Goal: Task Accomplishment & Management: Use online tool/utility

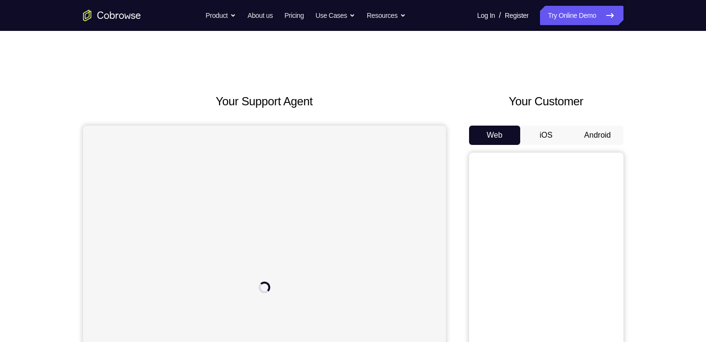
click at [601, 136] on button "Android" at bounding box center [598, 134] width 52 height 19
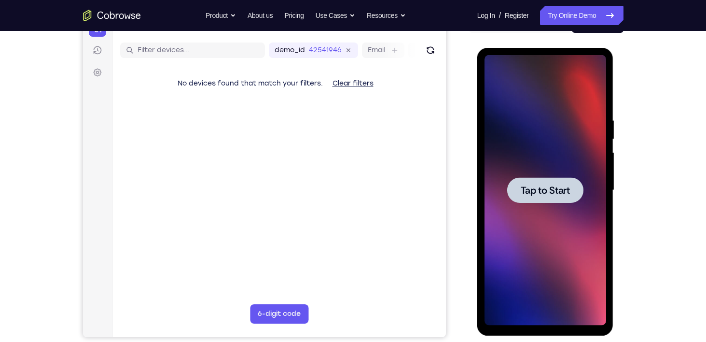
scroll to position [111, 0]
click at [534, 191] on span "Tap to Start" at bounding box center [545, 191] width 49 height 10
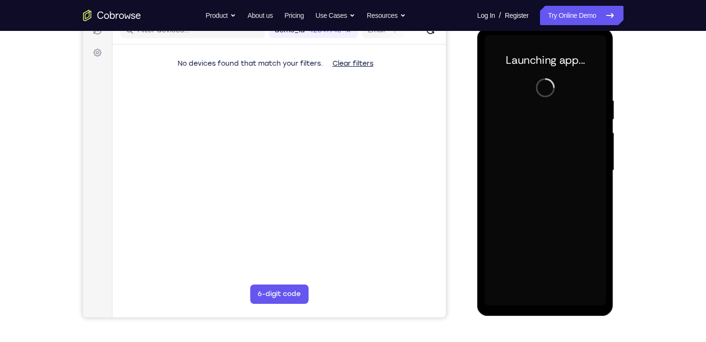
scroll to position [131, 0]
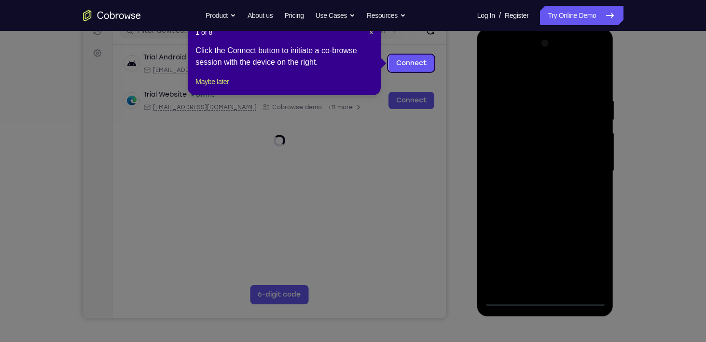
click at [546, 298] on div at bounding box center [546, 171] width 122 height 270
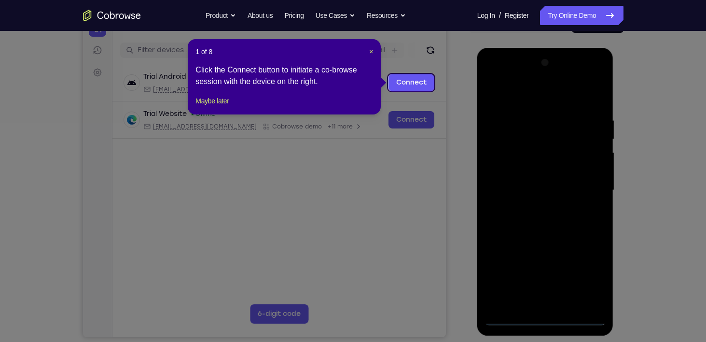
scroll to position [111, 0]
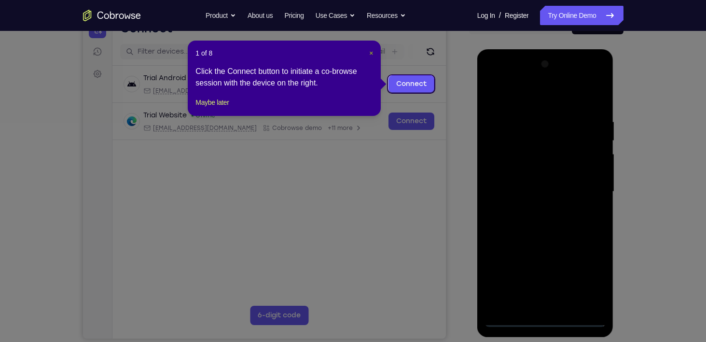
click at [369, 55] on span "×" at bounding box center [371, 53] width 4 height 8
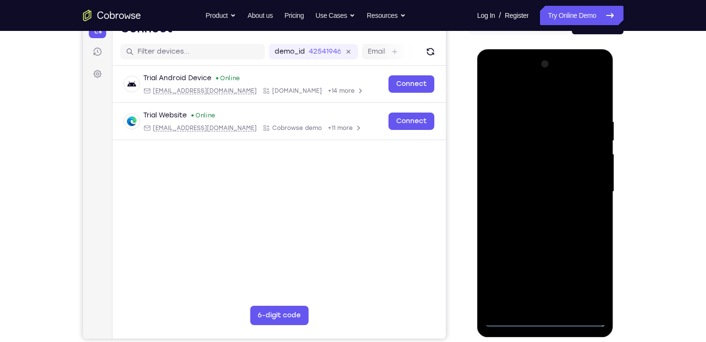
click at [583, 280] on div at bounding box center [546, 191] width 122 height 270
click at [528, 98] on div at bounding box center [546, 191] width 122 height 270
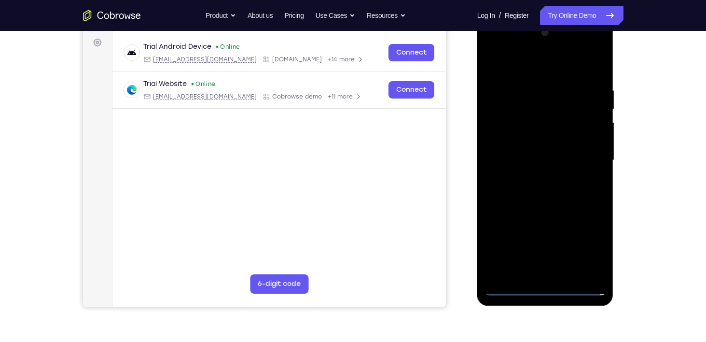
scroll to position [141, 0]
click at [593, 155] on div at bounding box center [546, 161] width 122 height 270
click at [534, 180] on div at bounding box center [546, 161] width 122 height 270
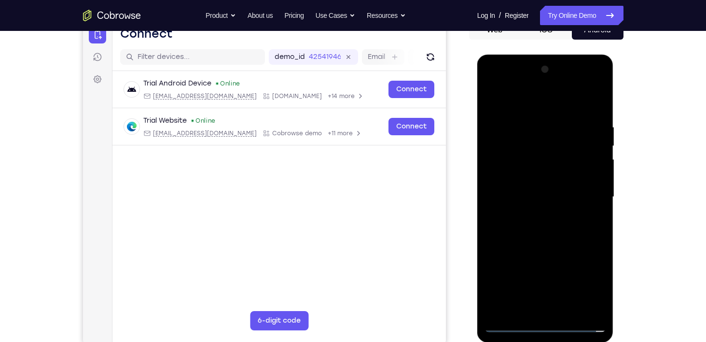
click at [513, 85] on div at bounding box center [546, 197] width 122 height 270
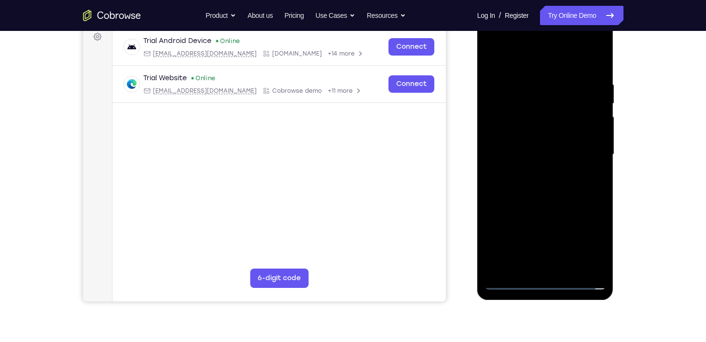
scroll to position [150, 0]
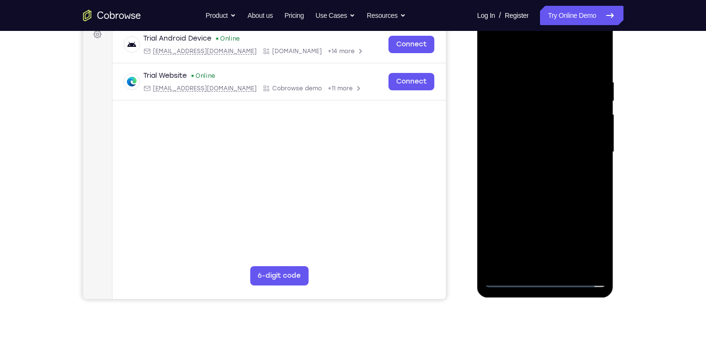
click at [520, 59] on div at bounding box center [546, 152] width 122 height 270
click at [525, 146] on div at bounding box center [546, 152] width 122 height 270
click at [504, 125] on div at bounding box center [546, 152] width 122 height 270
click at [550, 152] on div at bounding box center [546, 152] width 122 height 270
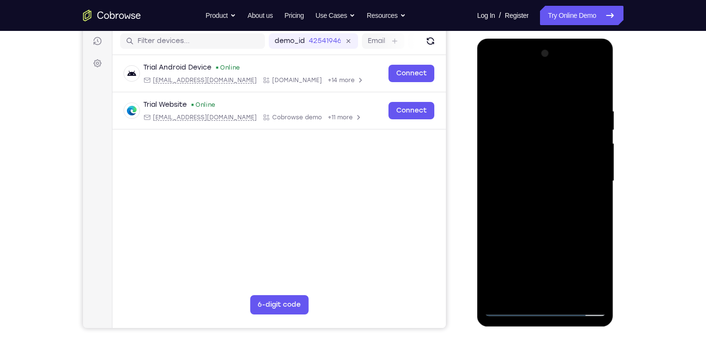
scroll to position [118, 0]
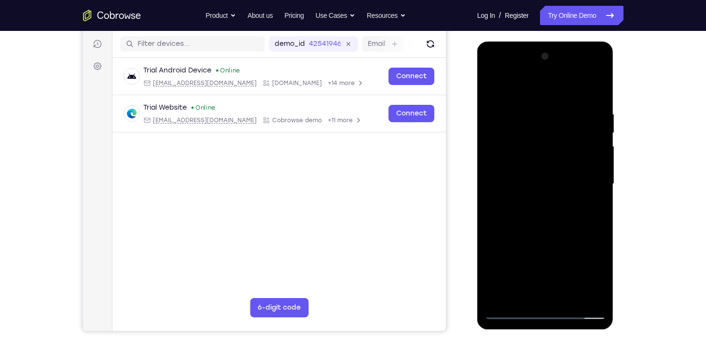
click at [597, 105] on div at bounding box center [546, 184] width 122 height 270
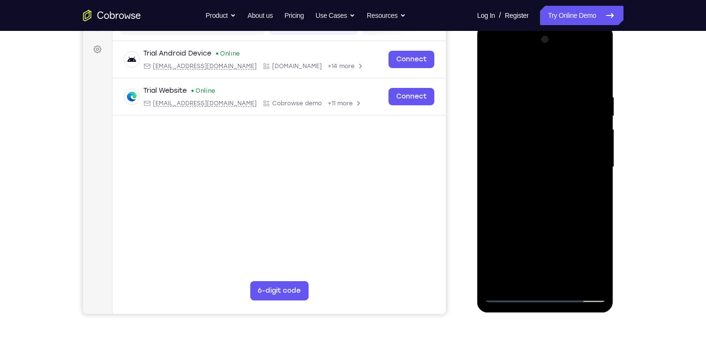
scroll to position [136, 0]
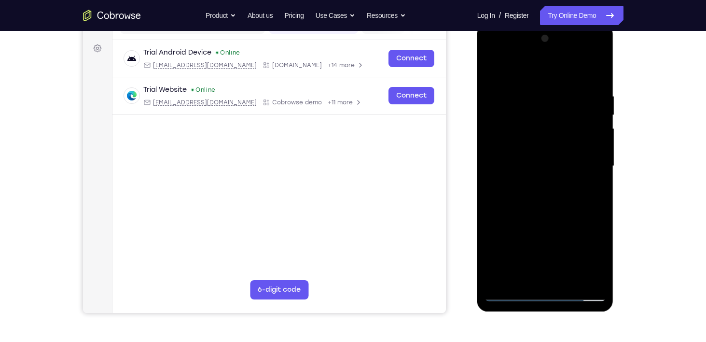
click at [568, 280] on div at bounding box center [546, 166] width 122 height 270
click at [547, 216] on div at bounding box center [546, 166] width 122 height 270
click at [550, 147] on div at bounding box center [546, 166] width 122 height 270
click at [508, 273] on div at bounding box center [546, 166] width 122 height 270
click at [591, 190] on div at bounding box center [546, 166] width 122 height 270
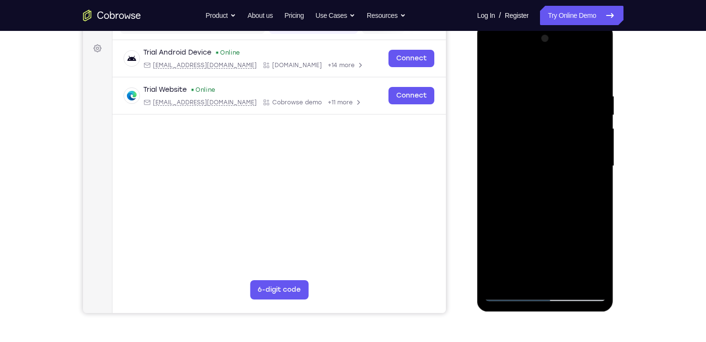
click at [598, 260] on div at bounding box center [546, 166] width 122 height 270
click at [596, 258] on div at bounding box center [546, 166] width 122 height 270
click at [593, 190] on div at bounding box center [546, 166] width 122 height 270
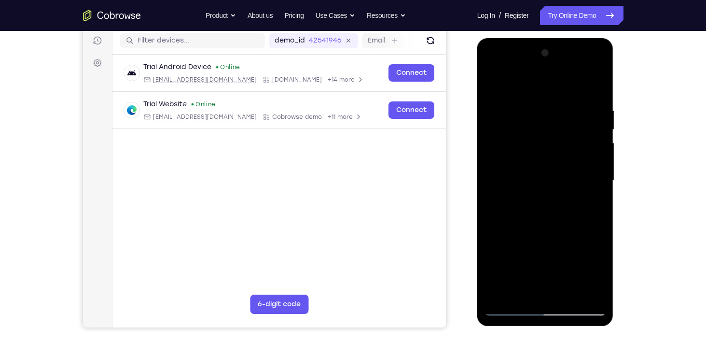
scroll to position [121, 0]
drag, startPoint x: 543, startPoint y: 166, endPoint x: 511, endPoint y: 107, distance: 67.2
click at [511, 107] on div at bounding box center [546, 181] width 122 height 270
click at [457, 189] on div "Your Support Agent Your Customer Web iOS Android" at bounding box center [353, 150] width 540 height 357
click at [492, 86] on div at bounding box center [546, 181] width 122 height 270
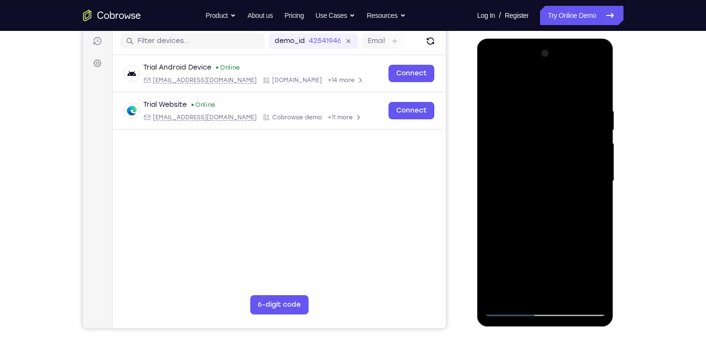
click at [536, 166] on div at bounding box center [546, 181] width 122 height 270
click at [518, 290] on div at bounding box center [546, 181] width 122 height 270
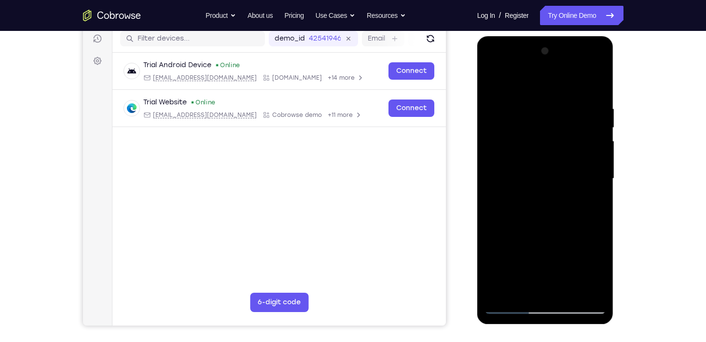
scroll to position [114, 0]
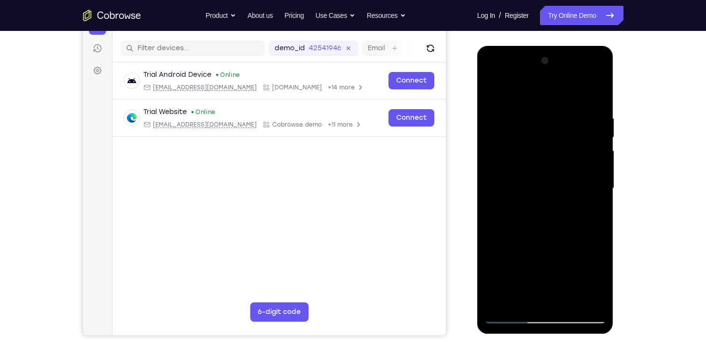
click at [488, 91] on div at bounding box center [546, 188] width 122 height 270
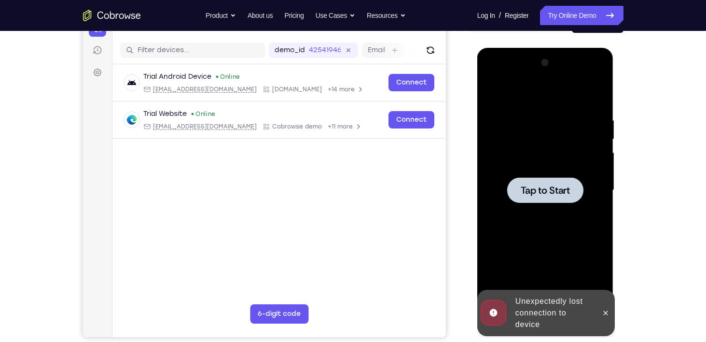
scroll to position [112, 0]
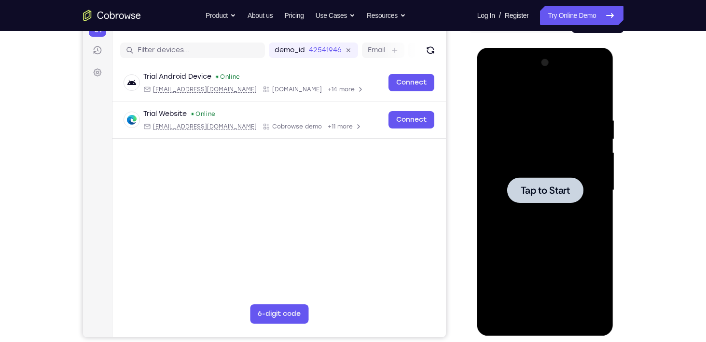
click at [550, 185] on span "Tap to Start" at bounding box center [545, 190] width 49 height 10
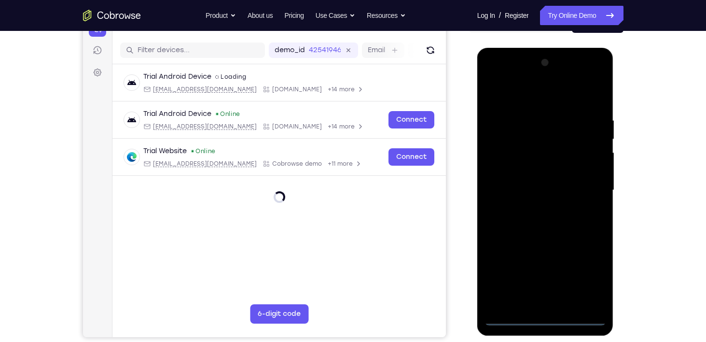
scroll to position [196, 0]
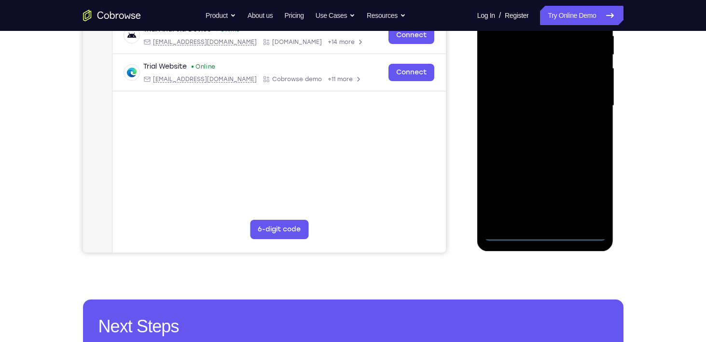
click at [545, 238] on div at bounding box center [546, 106] width 122 height 270
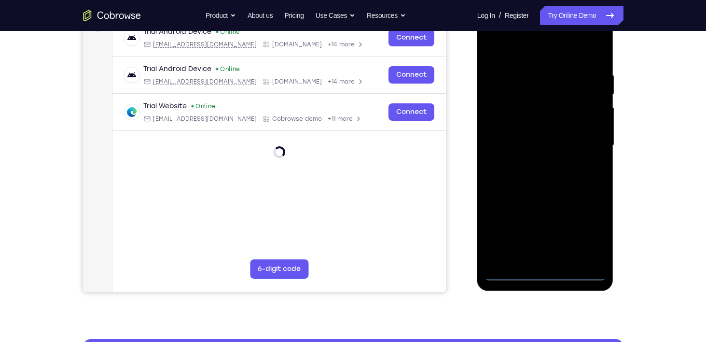
scroll to position [156, 0]
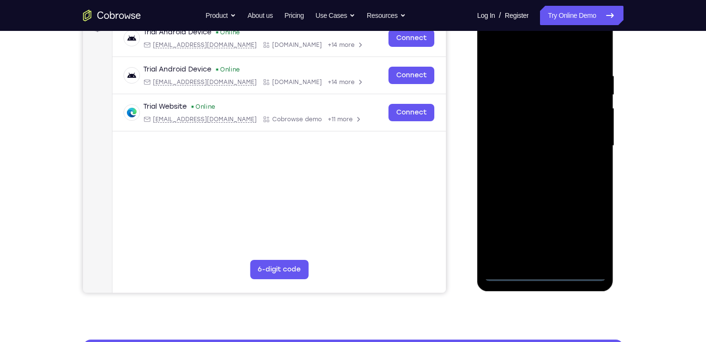
click at [588, 238] on div at bounding box center [546, 146] width 122 height 270
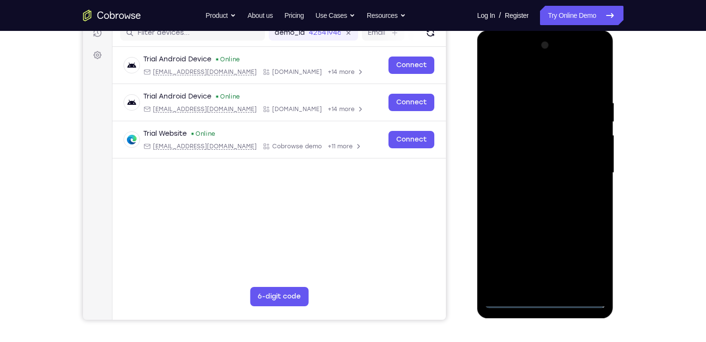
scroll to position [129, 0]
click at [540, 81] on div at bounding box center [546, 173] width 122 height 270
click at [585, 171] on div at bounding box center [546, 173] width 122 height 270
click at [534, 190] on div at bounding box center [546, 173] width 122 height 270
click at [499, 164] on div at bounding box center [546, 173] width 122 height 270
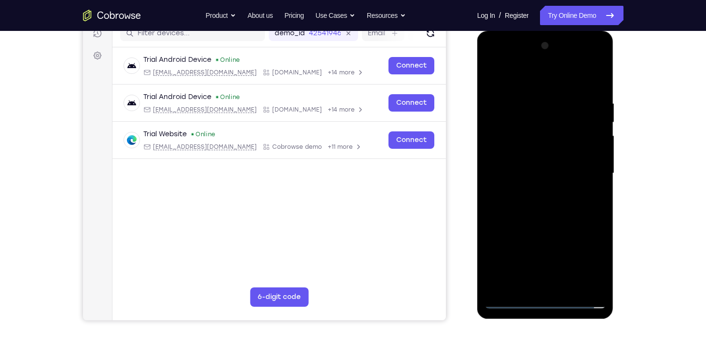
click at [505, 149] on div at bounding box center [546, 173] width 122 height 270
click at [547, 173] on div at bounding box center [546, 173] width 122 height 270
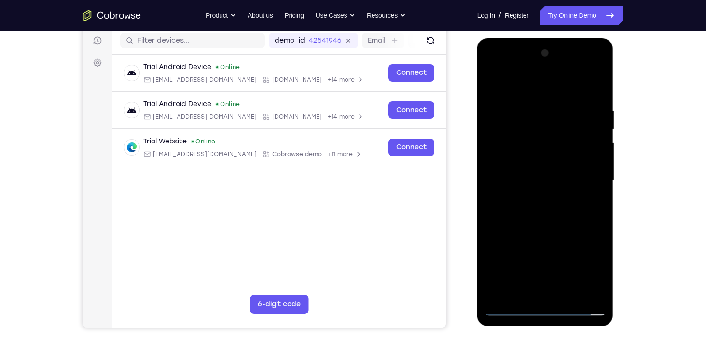
scroll to position [122, 0]
click at [547, 216] on div at bounding box center [546, 180] width 122 height 270
click at [599, 223] on div at bounding box center [546, 180] width 122 height 270
click at [568, 292] on div at bounding box center [546, 180] width 122 height 270
click at [544, 234] on div at bounding box center [546, 180] width 122 height 270
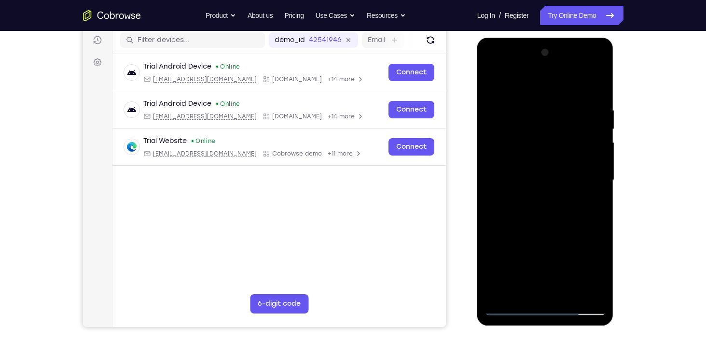
click at [550, 166] on div at bounding box center [546, 180] width 122 height 270
drag, startPoint x: 510, startPoint y: 287, endPoint x: 489, endPoint y: 204, distance: 86.1
click at [489, 204] on div at bounding box center [546, 180] width 122 height 270
click at [513, 289] on div at bounding box center [546, 180] width 122 height 270
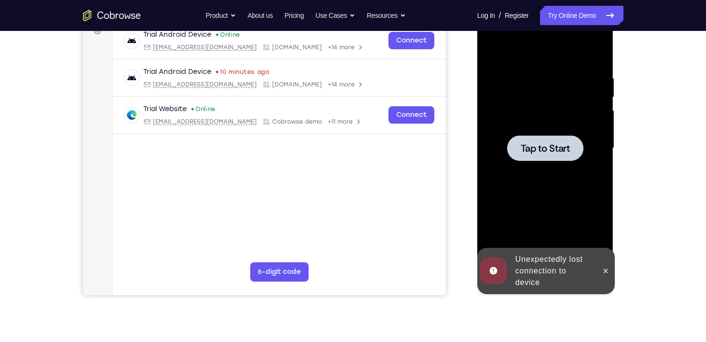
scroll to position [141, 0]
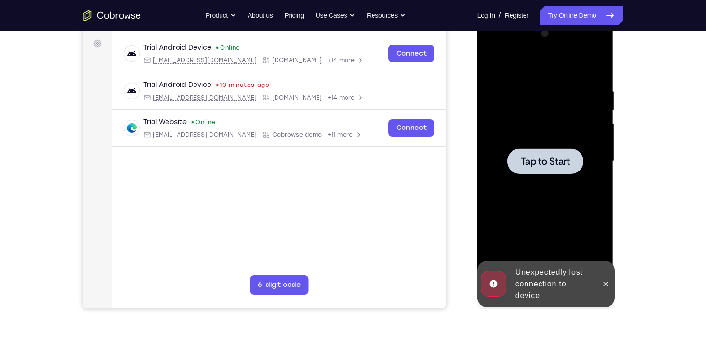
click at [534, 151] on div at bounding box center [545, 161] width 76 height 26
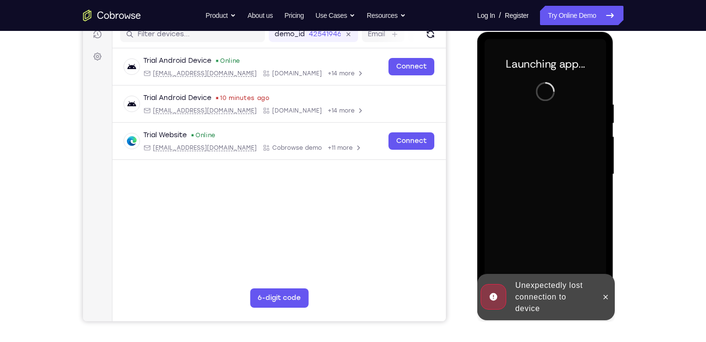
scroll to position [128, 0]
click at [609, 296] on icon at bounding box center [606, 296] width 8 height 8
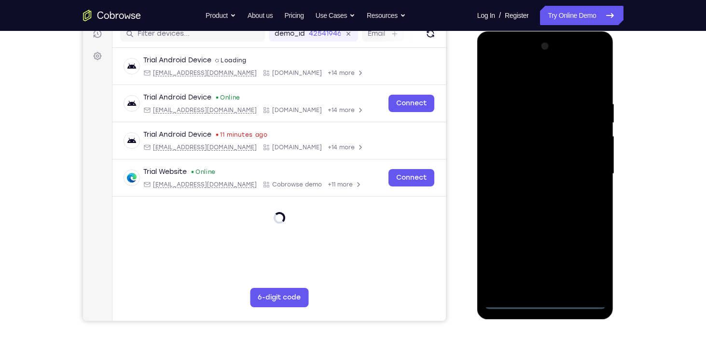
click at [544, 305] on div at bounding box center [546, 174] width 122 height 270
click at [583, 257] on div at bounding box center [546, 174] width 122 height 270
click at [536, 82] on div at bounding box center [546, 174] width 122 height 270
click at [583, 170] on div at bounding box center [546, 174] width 122 height 270
click at [534, 192] on div at bounding box center [546, 174] width 122 height 270
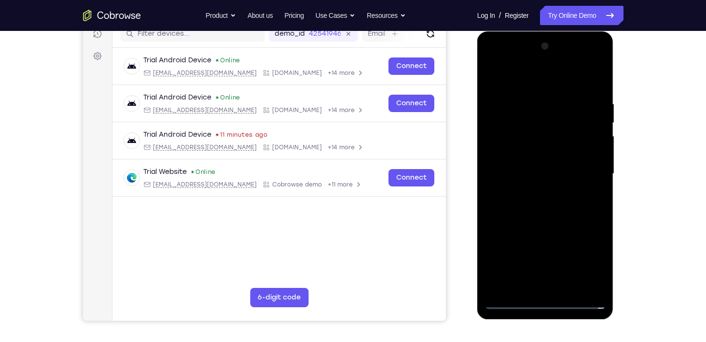
click at [518, 165] on div at bounding box center [546, 174] width 122 height 270
click at [506, 150] on div at bounding box center [546, 174] width 122 height 270
click at [547, 175] on div at bounding box center [546, 174] width 122 height 270
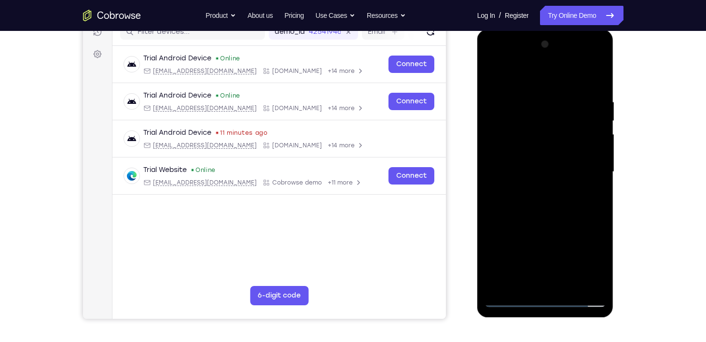
scroll to position [130, 0]
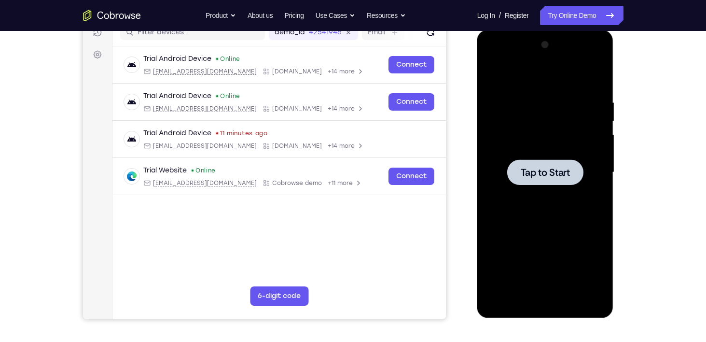
click at [545, 174] on span "Tap to Start" at bounding box center [545, 172] width 49 height 10
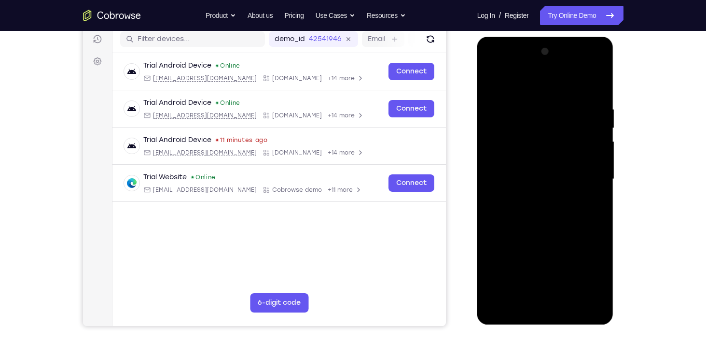
scroll to position [122, 0]
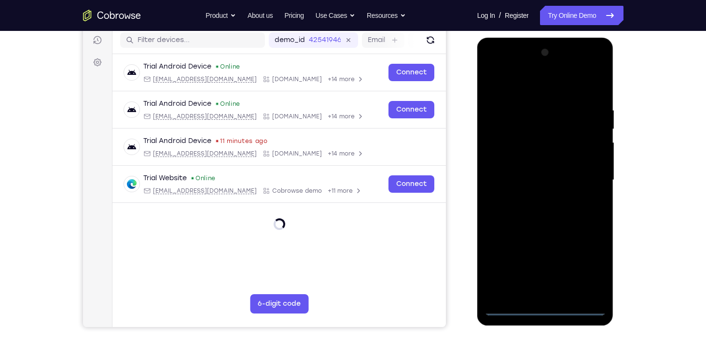
click at [542, 313] on div at bounding box center [546, 180] width 122 height 270
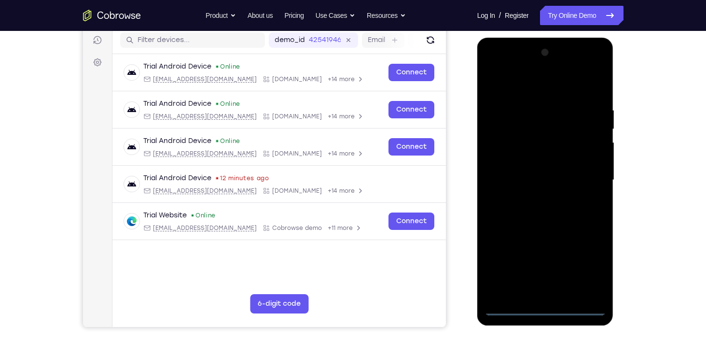
click at [584, 266] on div at bounding box center [546, 180] width 122 height 270
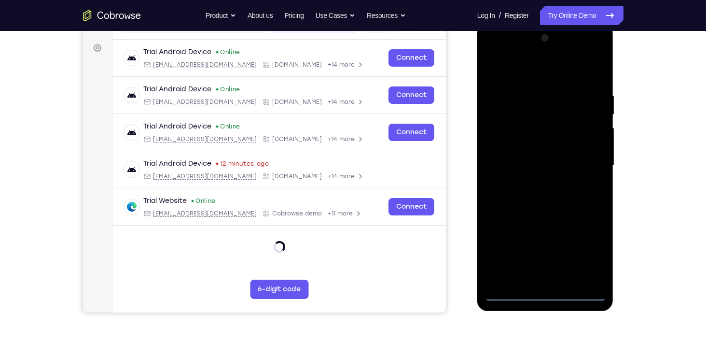
click at [592, 246] on div at bounding box center [546, 165] width 122 height 270
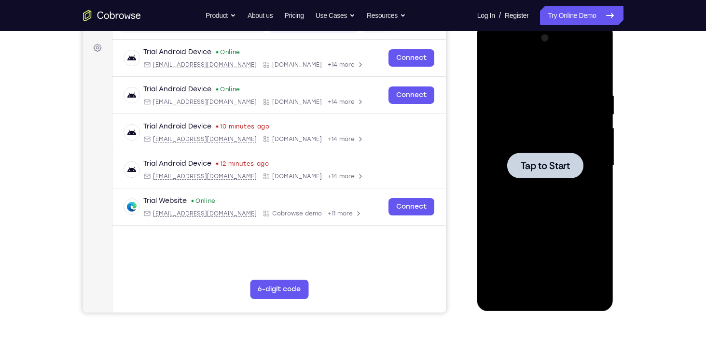
click at [532, 166] on span "Tap to Start" at bounding box center [545, 166] width 49 height 10
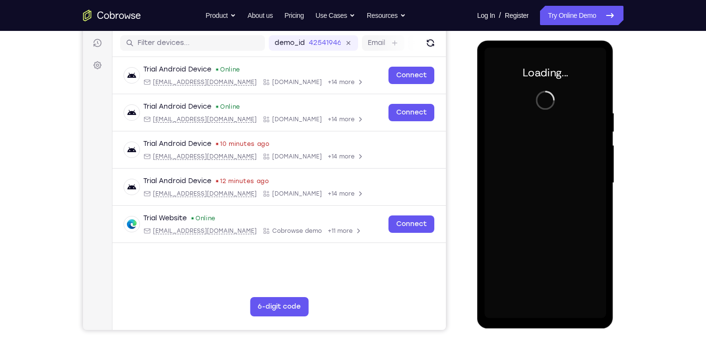
scroll to position [129, 0]
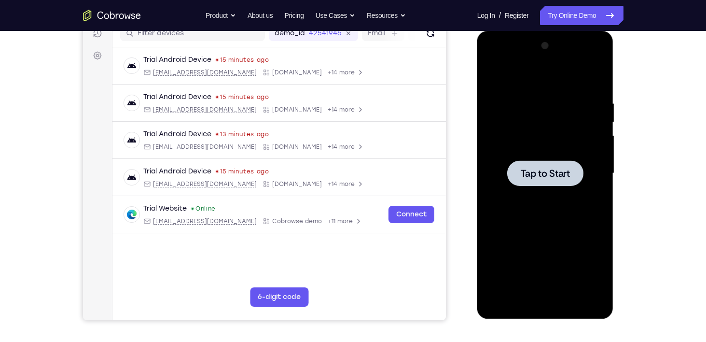
click at [551, 180] on div at bounding box center [545, 173] width 76 height 26
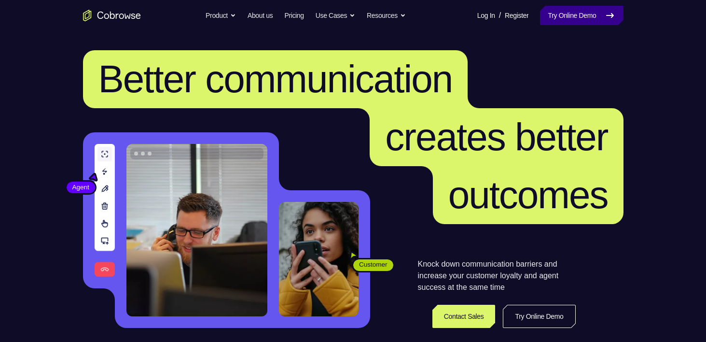
click at [570, 13] on link "Try Online Demo" at bounding box center [581, 15] width 83 height 19
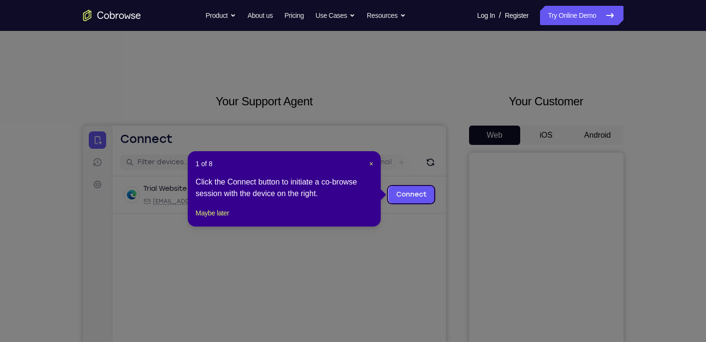
click at [366, 166] on header "1 of 8 ×" at bounding box center [284, 164] width 178 height 10
click at [369, 164] on span "×" at bounding box center [371, 164] width 4 height 8
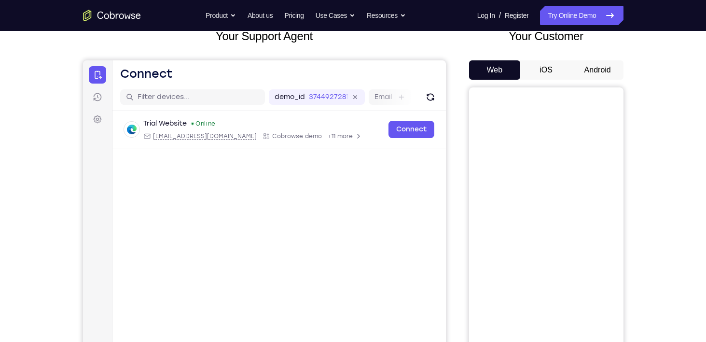
scroll to position [65, 0]
click at [590, 70] on button "Android" at bounding box center [598, 70] width 52 height 19
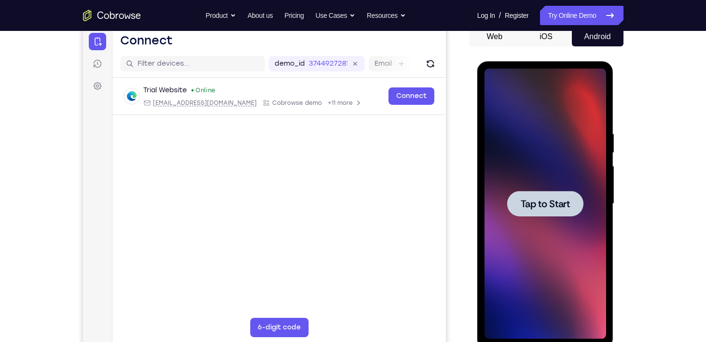
scroll to position [0, 0]
drag, startPoint x: 1095, startPoint y: 256, endPoint x: 562, endPoint y: 197, distance: 536.0
click at [562, 199] on span "Tap to Start" at bounding box center [545, 204] width 49 height 10
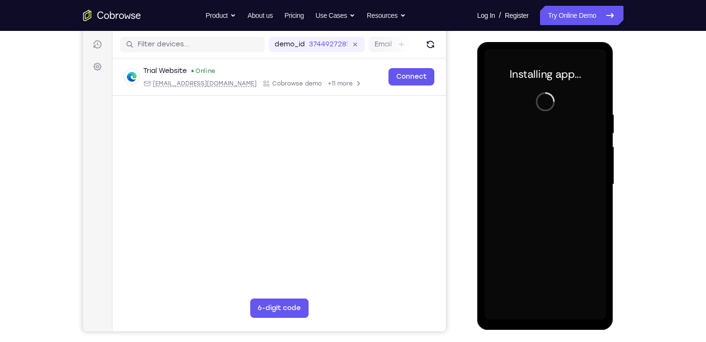
scroll to position [116, 0]
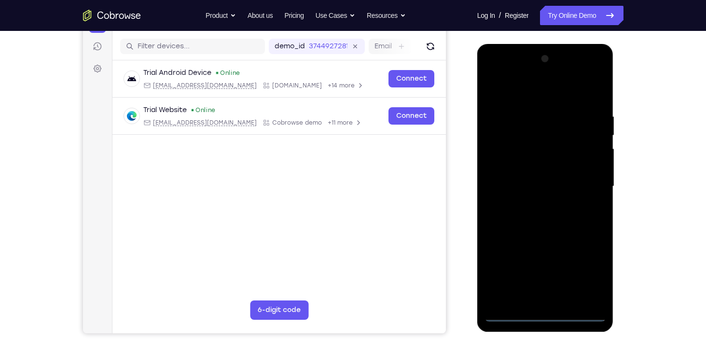
click at [545, 313] on div at bounding box center [546, 186] width 122 height 270
click at [586, 268] on div at bounding box center [546, 186] width 122 height 270
click at [518, 96] on div at bounding box center [546, 186] width 122 height 270
click at [589, 178] on div at bounding box center [546, 186] width 122 height 270
click at [535, 206] on div at bounding box center [546, 186] width 122 height 270
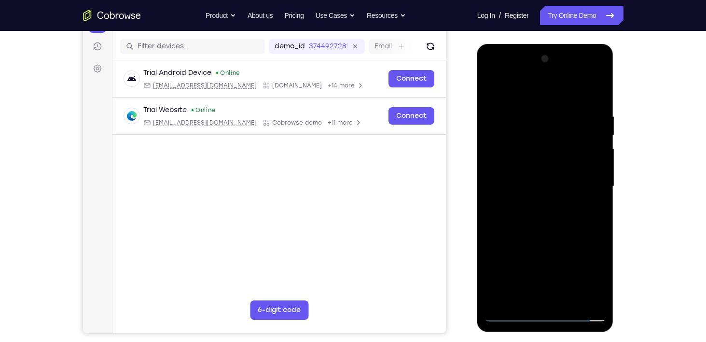
click at [514, 165] on div at bounding box center [546, 186] width 122 height 270
click at [519, 167] on div at bounding box center [546, 186] width 122 height 270
click at [534, 164] on div at bounding box center [546, 186] width 122 height 270
click at [518, 180] on div at bounding box center [546, 186] width 122 height 270
click at [515, 311] on div at bounding box center [546, 186] width 122 height 270
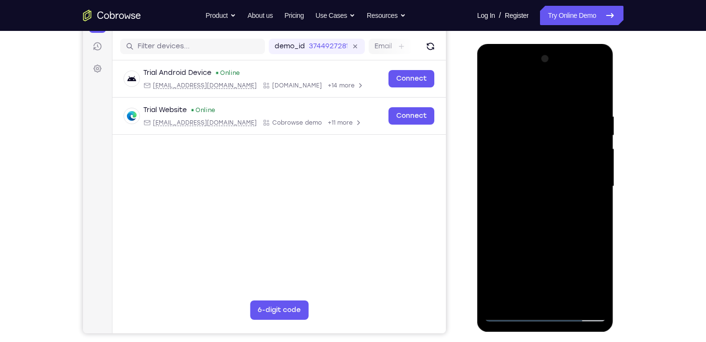
click at [543, 207] on div at bounding box center [546, 186] width 122 height 270
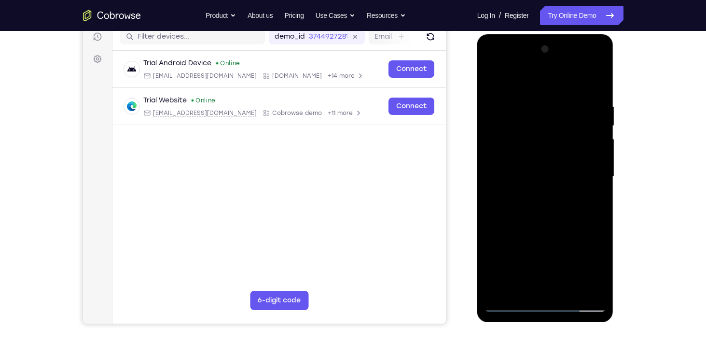
scroll to position [133, 0]
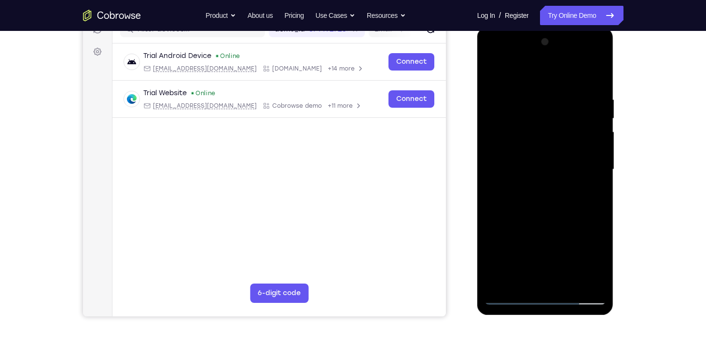
click at [549, 148] on div at bounding box center [546, 169] width 122 height 270
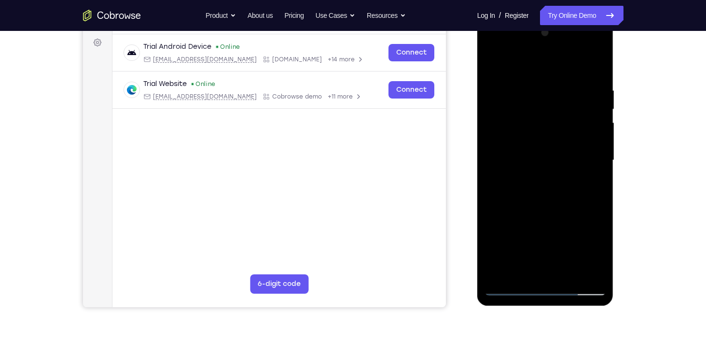
scroll to position [141, 0]
click at [567, 272] on div at bounding box center [546, 161] width 122 height 270
click at [545, 212] on div at bounding box center [546, 161] width 122 height 270
click at [541, 150] on div at bounding box center [546, 161] width 122 height 270
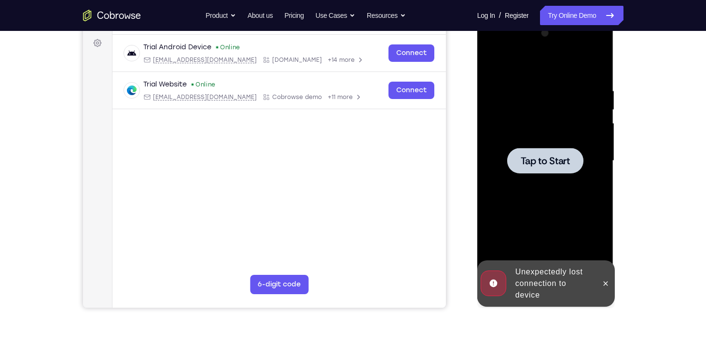
click at [540, 166] on span "Tap to Start" at bounding box center [545, 161] width 49 height 10
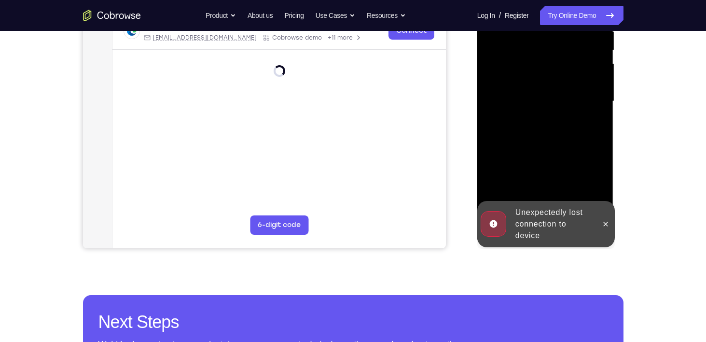
scroll to position [202, 0]
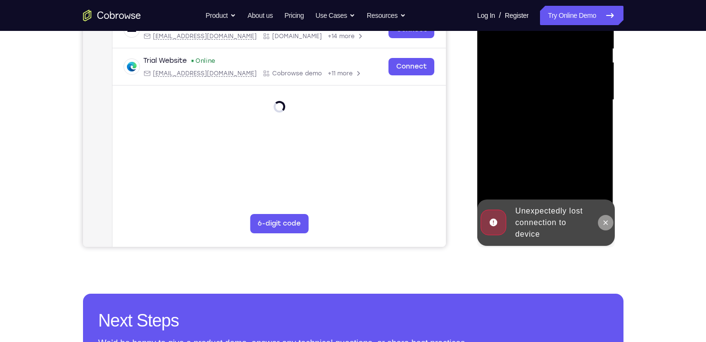
click at [605, 219] on icon at bounding box center [606, 223] width 8 height 8
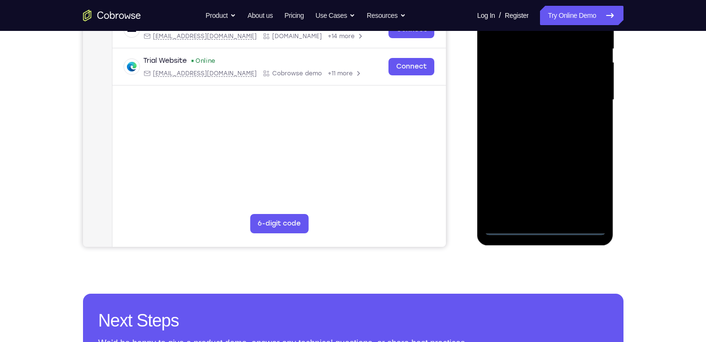
click at [550, 226] on div at bounding box center [546, 100] width 122 height 270
click at [583, 185] on div at bounding box center [546, 100] width 122 height 270
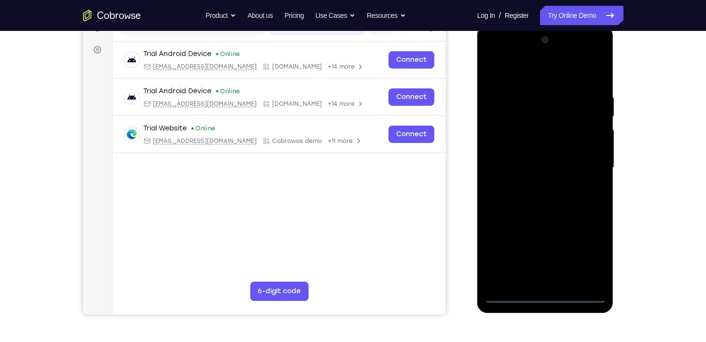
scroll to position [130, 0]
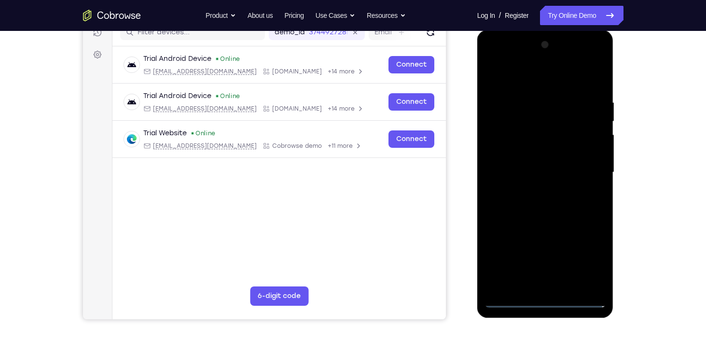
click at [532, 81] on div at bounding box center [546, 172] width 122 height 270
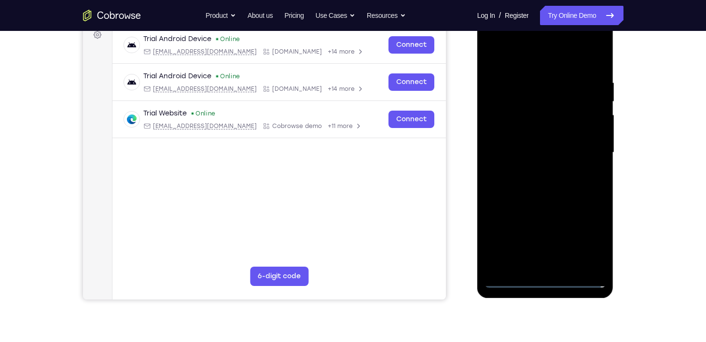
scroll to position [149, 0]
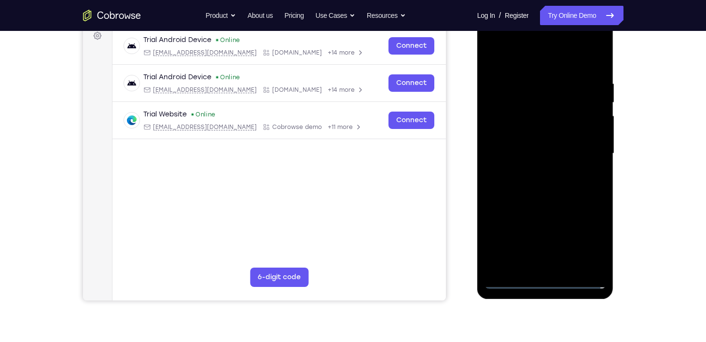
click at [595, 150] on div at bounding box center [546, 153] width 122 height 270
click at [535, 169] on div at bounding box center [546, 153] width 122 height 270
click at [520, 140] on div at bounding box center [546, 153] width 122 height 270
click at [511, 132] on div at bounding box center [546, 153] width 122 height 270
click at [545, 154] on div at bounding box center [546, 153] width 122 height 270
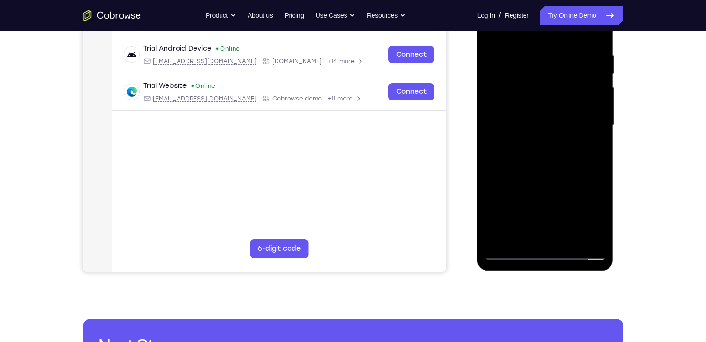
scroll to position [178, 0]
click at [545, 160] on div at bounding box center [546, 124] width 122 height 270
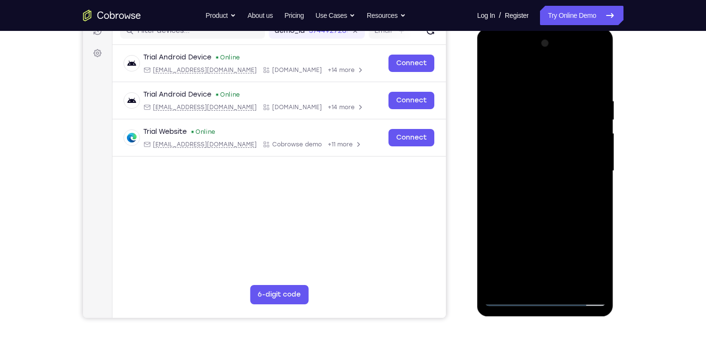
scroll to position [131, 0]
click at [568, 283] on div at bounding box center [546, 171] width 122 height 270
click at [545, 223] on div at bounding box center [546, 171] width 122 height 270
click at [557, 153] on div at bounding box center [546, 171] width 122 height 270
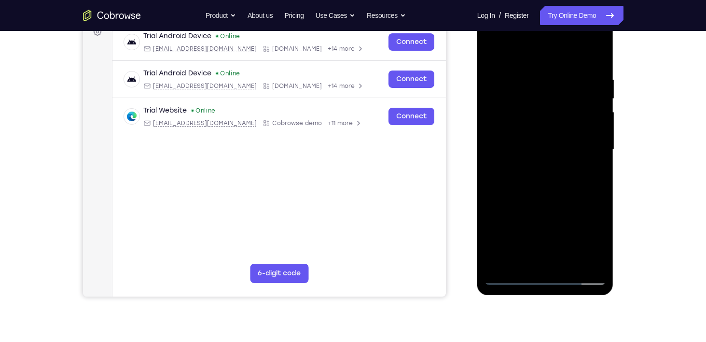
scroll to position [151, 0]
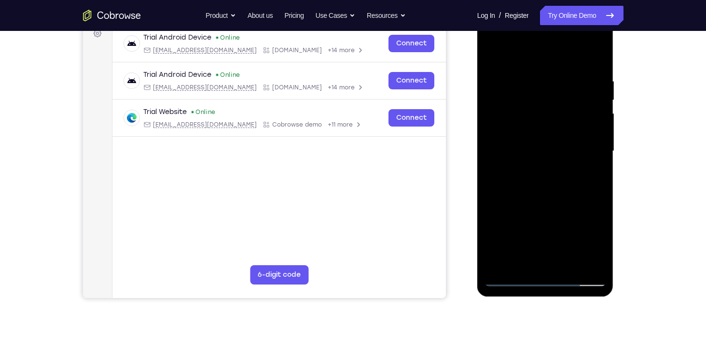
click at [537, 265] on div at bounding box center [546, 151] width 122 height 270
click at [502, 175] on div at bounding box center [546, 151] width 122 height 270
click at [598, 239] on div at bounding box center [546, 151] width 122 height 270
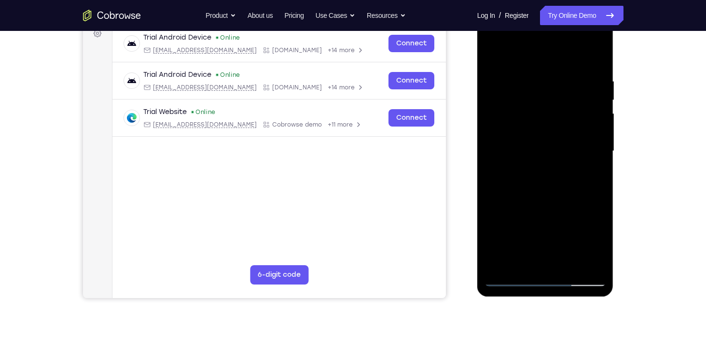
click at [598, 239] on div at bounding box center [546, 151] width 122 height 270
click at [587, 173] on div at bounding box center [546, 151] width 122 height 270
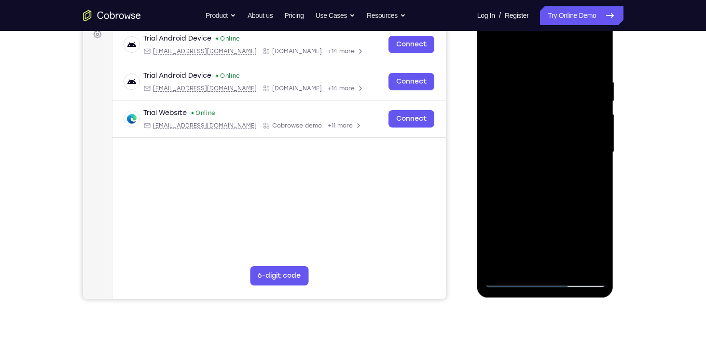
scroll to position [151, 0]
click at [566, 124] on div at bounding box center [546, 151] width 122 height 270
click at [590, 211] on div at bounding box center [546, 151] width 122 height 270
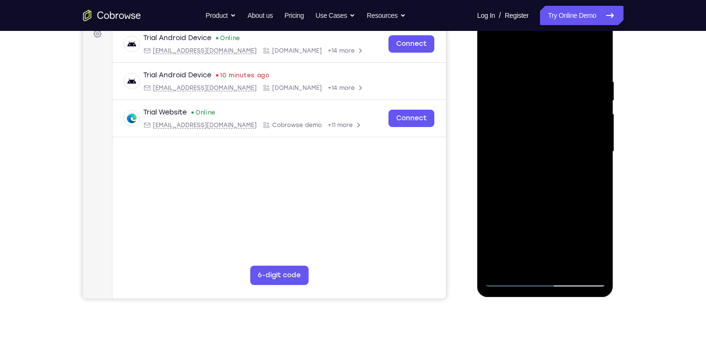
click at [532, 177] on div at bounding box center [546, 151] width 122 height 270
click at [533, 176] on div at bounding box center [546, 151] width 122 height 270
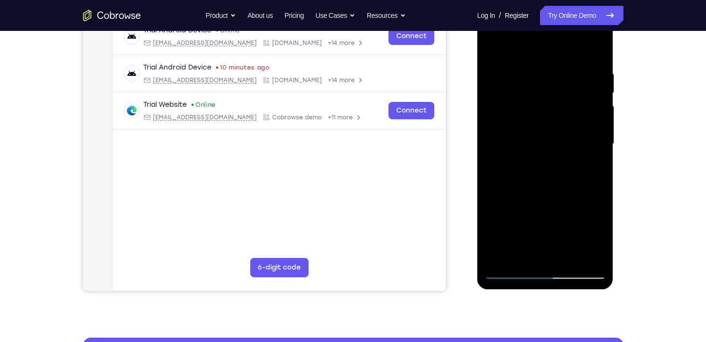
scroll to position [159, 0]
click at [533, 167] on div at bounding box center [546, 143] width 122 height 270
click at [595, 237] on div at bounding box center [546, 143] width 122 height 270
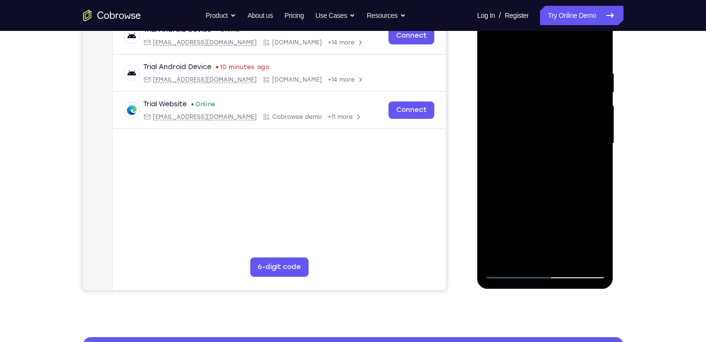
click at [595, 237] on div at bounding box center [546, 143] width 122 height 270
click at [547, 169] on div at bounding box center [546, 143] width 122 height 270
click at [601, 236] on div at bounding box center [546, 143] width 122 height 270
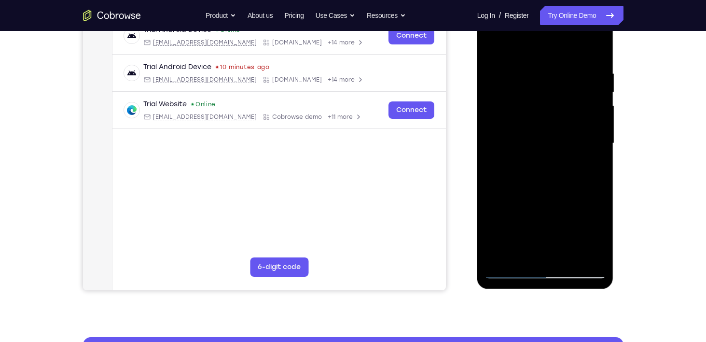
click at [601, 236] on div at bounding box center [546, 143] width 122 height 270
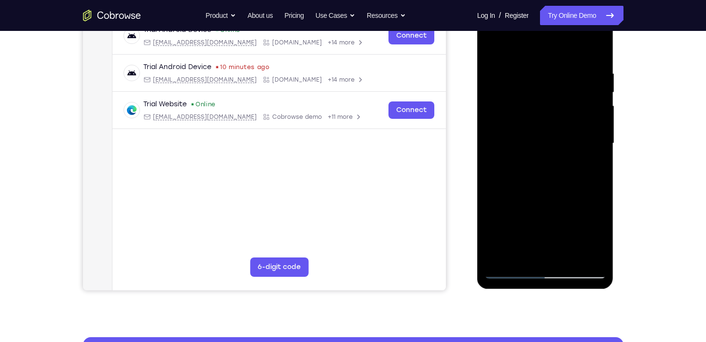
click at [544, 164] on div at bounding box center [546, 143] width 122 height 270
click at [554, 167] on div at bounding box center [546, 143] width 122 height 270
click at [597, 239] on div at bounding box center [546, 143] width 122 height 270
click at [518, 204] on div at bounding box center [546, 143] width 122 height 270
click at [588, 167] on div at bounding box center [546, 143] width 122 height 270
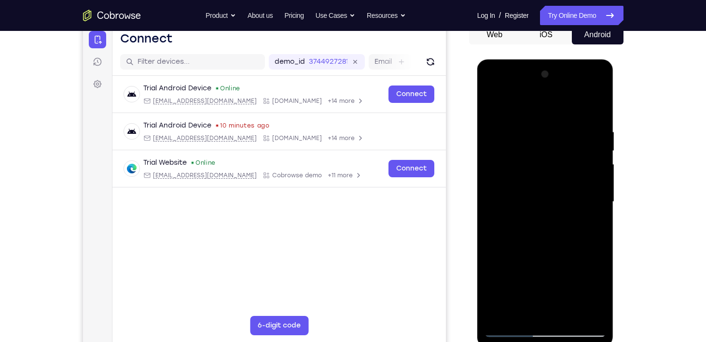
scroll to position [100, 0]
click at [513, 177] on div at bounding box center [546, 202] width 122 height 270
click at [529, 258] on div at bounding box center [546, 202] width 122 height 270
click at [599, 295] on div at bounding box center [546, 202] width 122 height 270
click at [593, 226] on div at bounding box center [546, 202] width 122 height 270
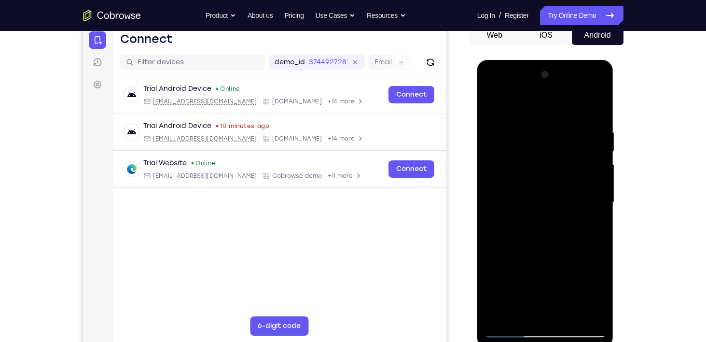
click at [493, 105] on div at bounding box center [546, 202] width 122 height 270
click at [541, 185] on div at bounding box center [546, 202] width 122 height 270
click at [519, 309] on div at bounding box center [546, 202] width 122 height 270
click at [593, 228] on div at bounding box center [546, 202] width 122 height 270
click at [600, 292] on div at bounding box center [546, 202] width 122 height 270
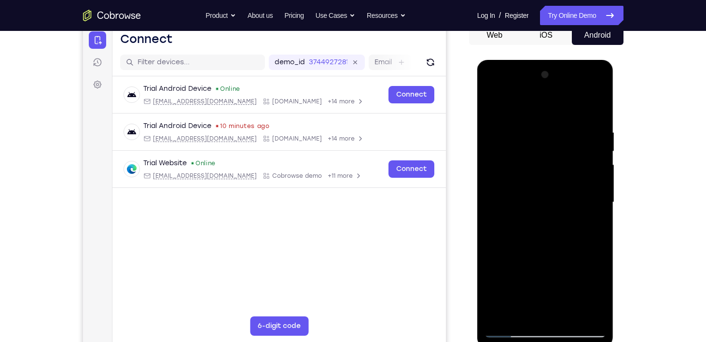
click at [600, 292] on div at bounding box center [546, 202] width 122 height 270
click at [593, 228] on div at bounding box center [546, 202] width 122 height 270
click at [558, 180] on div at bounding box center [546, 202] width 122 height 270
click at [558, 248] on div at bounding box center [546, 202] width 122 height 270
click at [542, 249] on div at bounding box center [546, 202] width 122 height 270
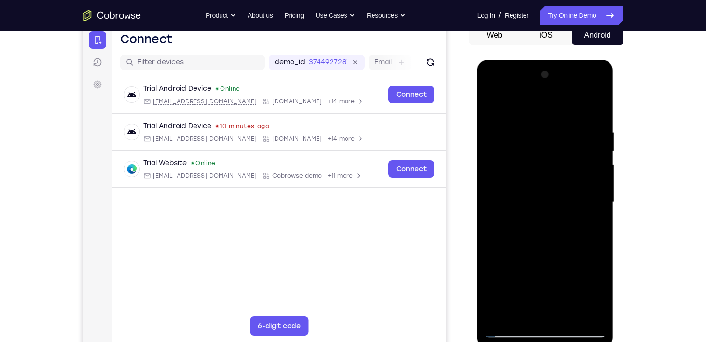
click at [591, 227] on div at bounding box center [546, 202] width 122 height 270
click at [596, 224] on div at bounding box center [546, 202] width 122 height 270
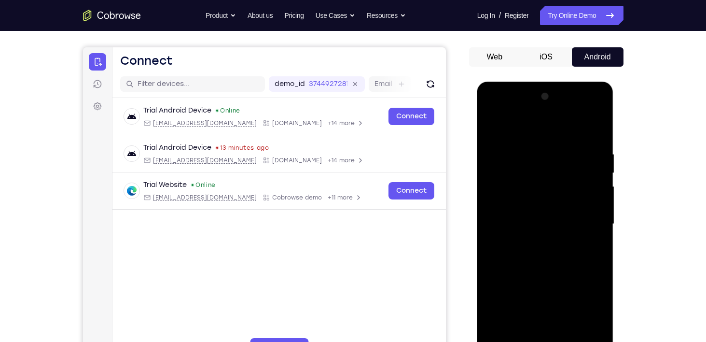
scroll to position [77, 0]
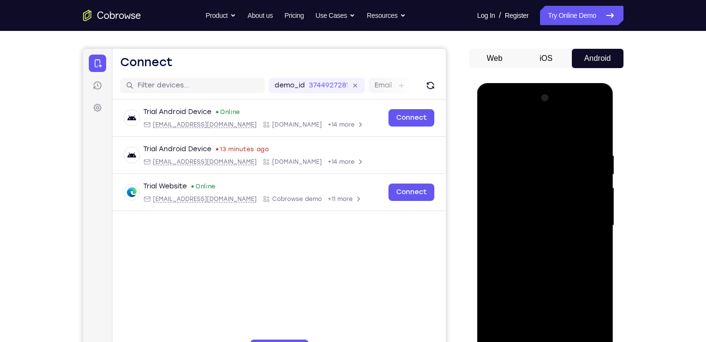
click at [495, 126] on div at bounding box center [546, 225] width 122 height 270
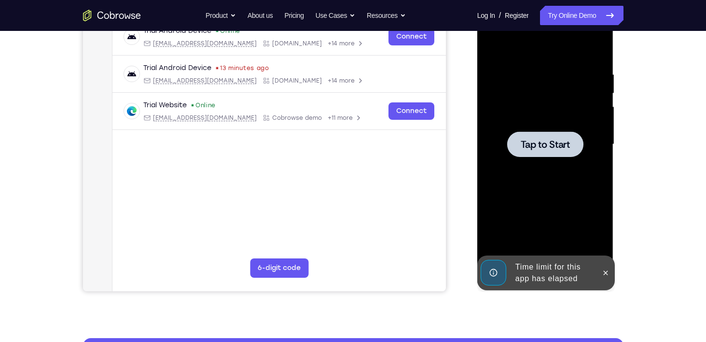
scroll to position [159, 0]
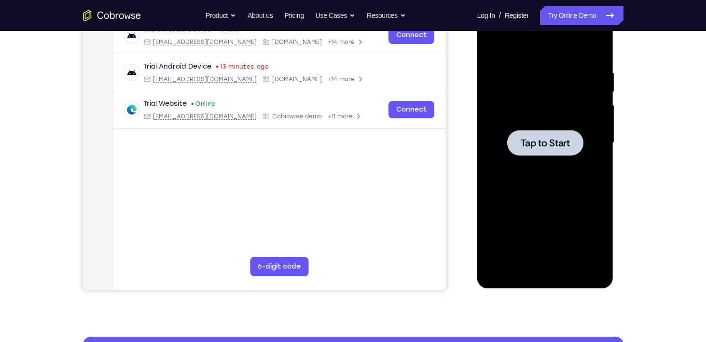
click at [573, 140] on div at bounding box center [545, 143] width 76 height 26
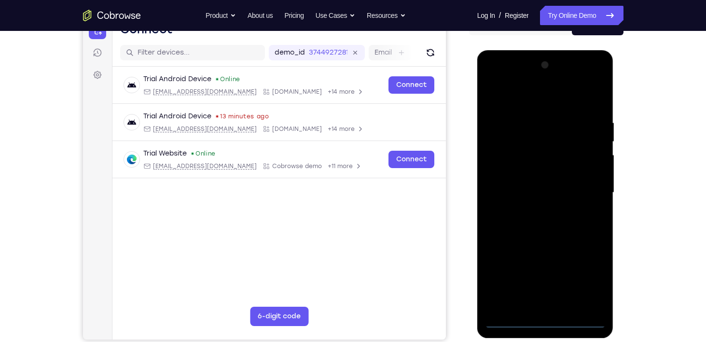
scroll to position [115, 0]
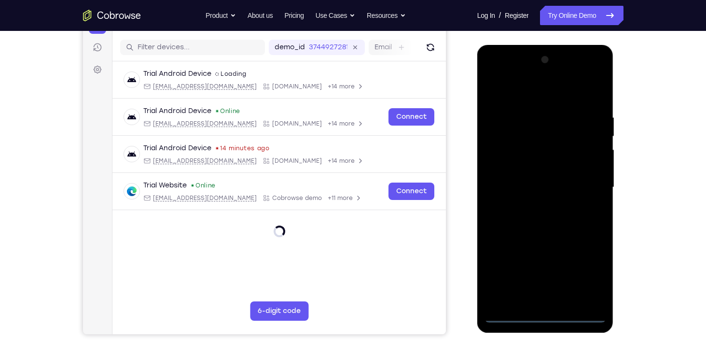
click at [542, 317] on div at bounding box center [546, 187] width 122 height 270
click at [584, 269] on div at bounding box center [546, 187] width 122 height 270
click at [534, 94] on div at bounding box center [546, 187] width 122 height 270
click at [582, 186] on div at bounding box center [546, 187] width 122 height 270
click at [537, 204] on div at bounding box center [546, 187] width 122 height 270
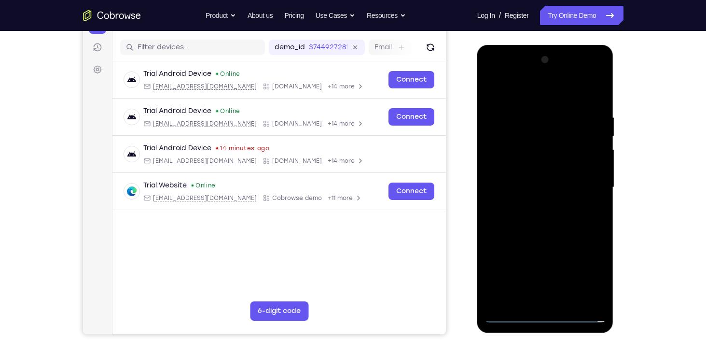
click at [517, 173] on div at bounding box center [546, 187] width 122 height 270
click at [507, 164] on div at bounding box center [546, 187] width 122 height 270
click at [551, 184] on div at bounding box center [546, 187] width 122 height 270
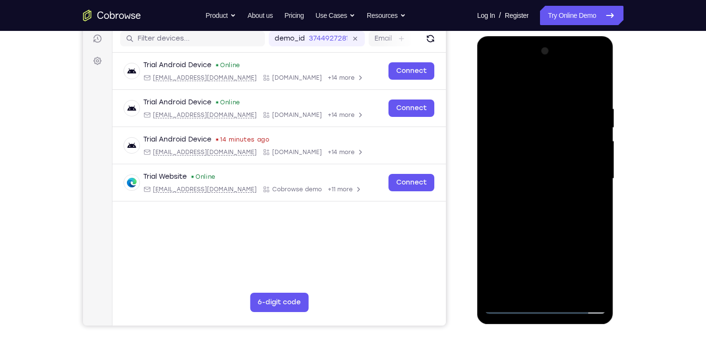
scroll to position [124, 0]
click at [598, 95] on div at bounding box center [546, 178] width 122 height 270
click at [568, 291] on div at bounding box center [546, 178] width 122 height 270
click at [546, 234] on div at bounding box center [546, 178] width 122 height 270
click at [535, 163] on div at bounding box center [546, 178] width 122 height 270
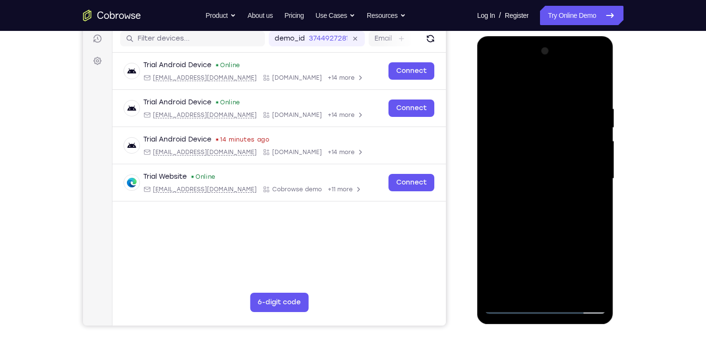
click at [516, 287] on div at bounding box center [546, 178] width 122 height 270
click at [592, 203] on div at bounding box center [546, 178] width 122 height 270
click at [592, 202] on div at bounding box center [546, 178] width 122 height 270
click at [492, 83] on div at bounding box center [546, 178] width 122 height 270
drag, startPoint x: 503, startPoint y: 227, endPoint x: 497, endPoint y: 313, distance: 85.6
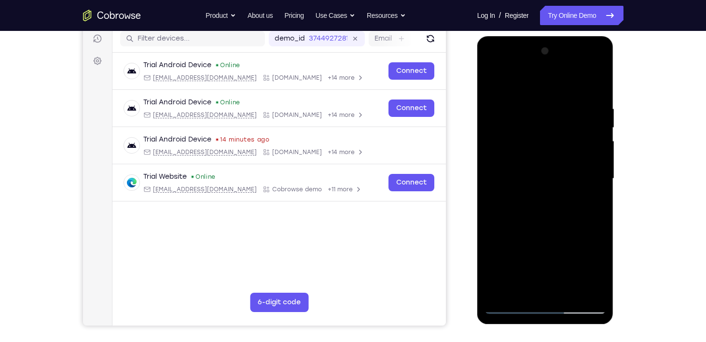
click at [497, 313] on div at bounding box center [546, 178] width 122 height 270
click at [538, 163] on div at bounding box center [546, 178] width 122 height 270
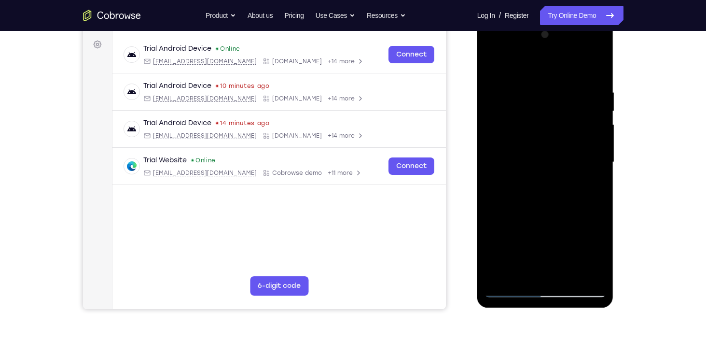
click at [505, 268] on div at bounding box center [546, 162] width 122 height 270
click at [597, 254] on div at bounding box center [546, 162] width 122 height 270
click at [590, 186] on div at bounding box center [546, 162] width 122 height 270
click at [514, 185] on div at bounding box center [546, 162] width 122 height 270
click at [599, 251] on div at bounding box center [546, 162] width 122 height 270
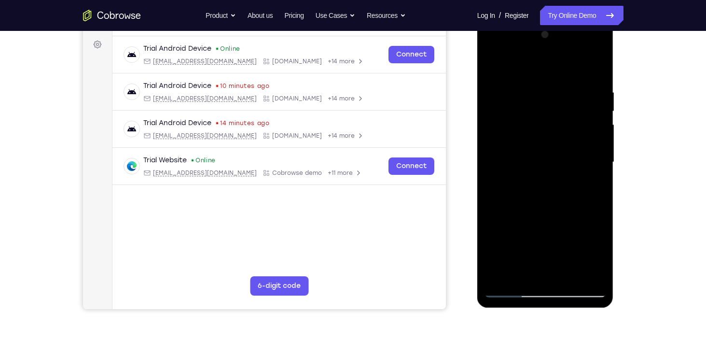
click at [599, 251] on div at bounding box center [546, 162] width 122 height 270
click at [554, 268] on div at bounding box center [546, 162] width 122 height 270
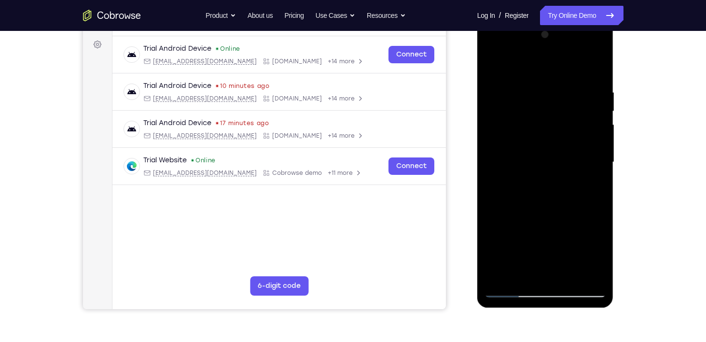
click at [591, 188] on div at bounding box center [546, 162] width 122 height 270
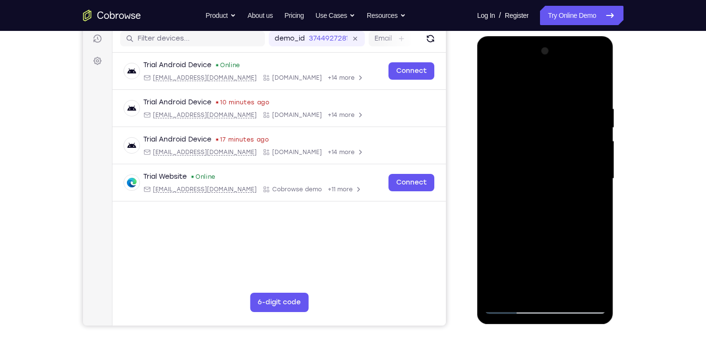
scroll to position [124, 0]
click at [520, 165] on div at bounding box center [546, 178] width 122 height 270
click at [542, 249] on div at bounding box center [546, 178] width 122 height 270
click at [494, 83] on div at bounding box center [546, 178] width 122 height 270
click at [491, 78] on div at bounding box center [546, 178] width 122 height 270
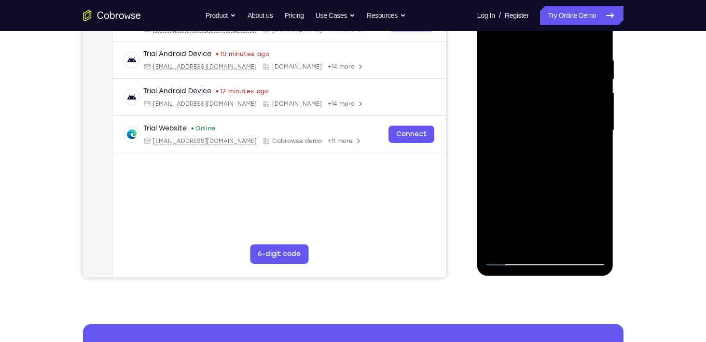
scroll to position [172, 0]
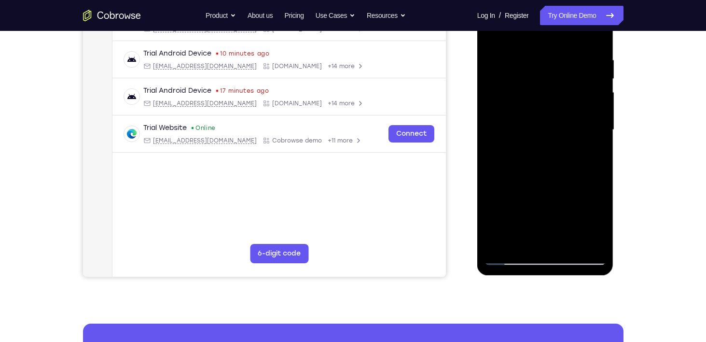
drag, startPoint x: 565, startPoint y: 186, endPoint x: 562, endPoint y: 139, distance: 46.4
click at [562, 139] on div at bounding box center [546, 130] width 122 height 270
click at [600, 130] on div at bounding box center [546, 130] width 122 height 270
drag, startPoint x: 551, startPoint y: 120, endPoint x: 553, endPoint y: 150, distance: 30.0
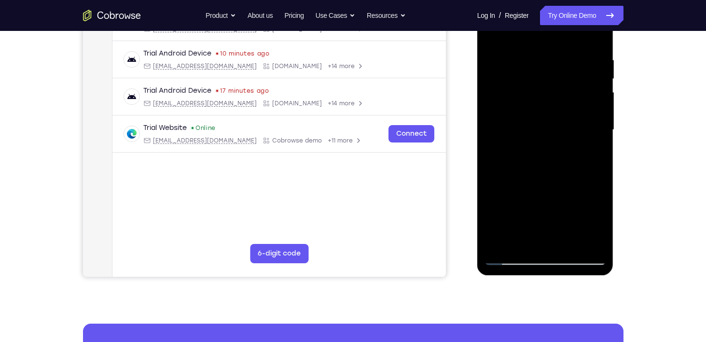
click at [553, 150] on div at bounding box center [546, 130] width 122 height 270
click at [600, 160] on div at bounding box center [546, 130] width 122 height 270
click at [600, 155] on div at bounding box center [546, 130] width 122 height 270
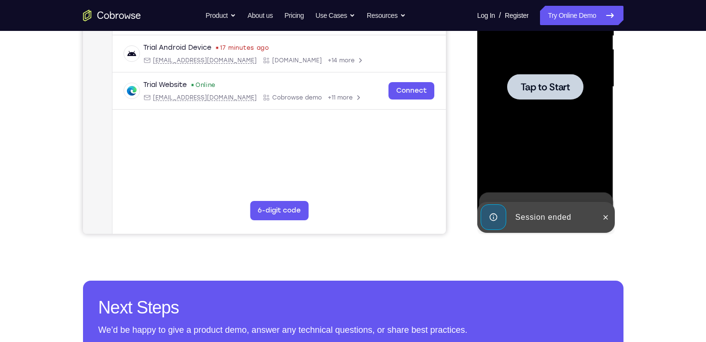
scroll to position [212, 0]
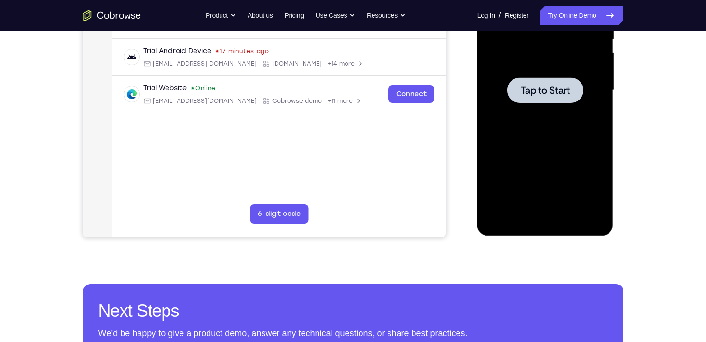
click at [553, 95] on span "Tap to Start" at bounding box center [545, 90] width 49 height 10
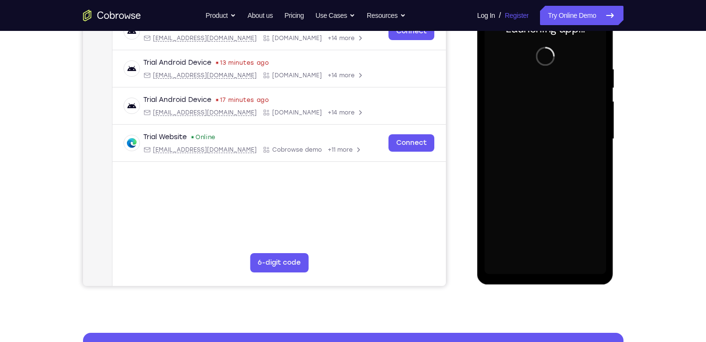
scroll to position [118, 0]
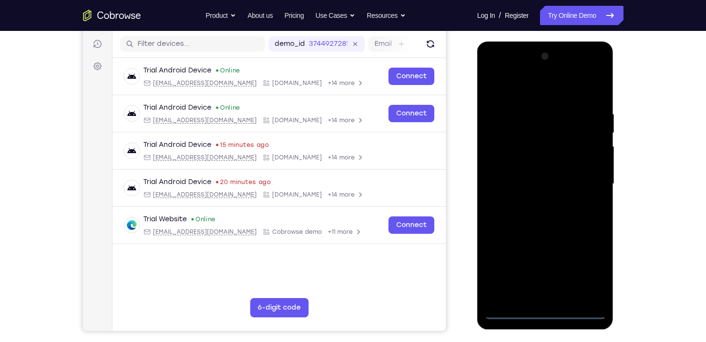
click at [547, 314] on div at bounding box center [546, 184] width 122 height 270
click at [584, 270] on div at bounding box center [546, 184] width 122 height 270
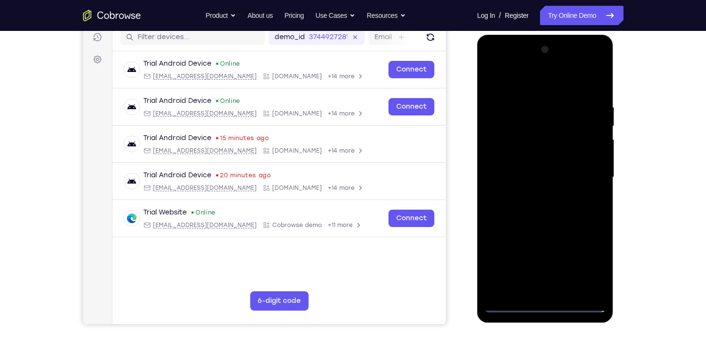
scroll to position [127, 0]
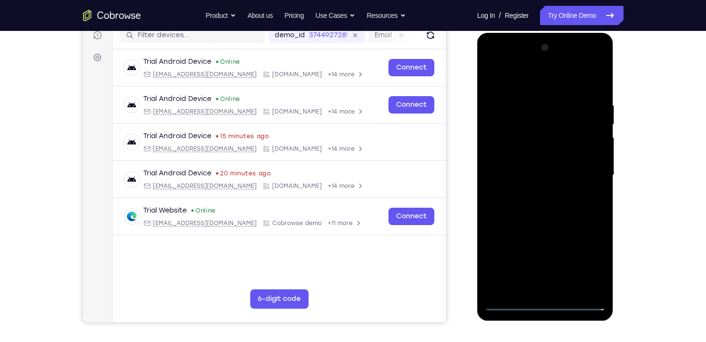
click at [543, 89] on div at bounding box center [546, 175] width 122 height 270
click at [594, 172] on div at bounding box center [546, 175] width 122 height 270
click at [537, 190] on div at bounding box center [546, 175] width 122 height 270
click at [507, 167] on div at bounding box center [546, 175] width 122 height 270
click at [507, 154] on div at bounding box center [546, 175] width 122 height 270
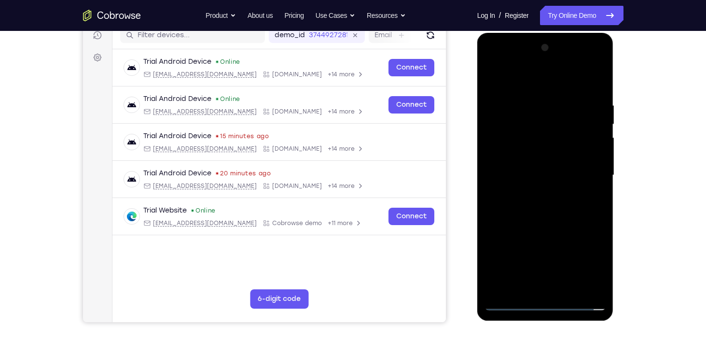
click at [543, 174] on div at bounding box center [546, 175] width 122 height 270
click at [545, 213] on div at bounding box center [546, 175] width 122 height 270
click at [569, 286] on div at bounding box center [546, 175] width 122 height 270
click at [542, 225] on div at bounding box center [546, 175] width 122 height 270
click at [549, 159] on div at bounding box center [546, 175] width 122 height 270
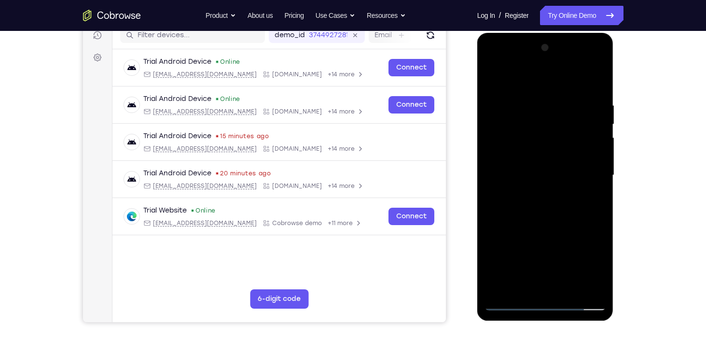
click at [521, 282] on div at bounding box center [546, 175] width 122 height 270
click at [595, 265] on div at bounding box center [546, 175] width 122 height 270
click at [599, 265] on div at bounding box center [546, 175] width 122 height 270
click at [589, 200] on div at bounding box center [546, 175] width 122 height 270
click at [591, 199] on div at bounding box center [546, 175] width 122 height 270
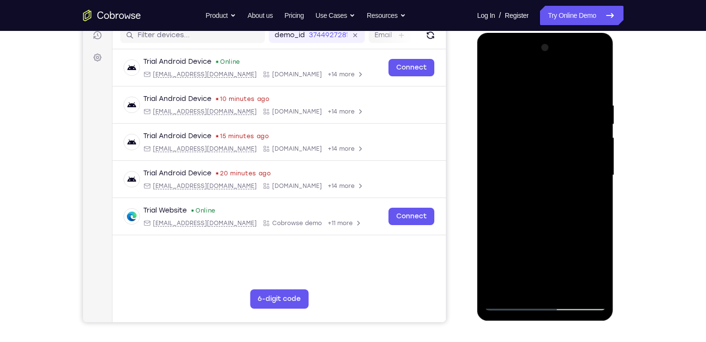
drag, startPoint x: 517, startPoint y: 125, endPoint x: 532, endPoint y: 188, distance: 65.1
click at [532, 188] on div at bounding box center [546, 175] width 122 height 270
drag, startPoint x: 556, startPoint y: 104, endPoint x: 566, endPoint y: 182, distance: 78.2
click at [566, 182] on div at bounding box center [546, 175] width 122 height 270
drag, startPoint x: 523, startPoint y: 117, endPoint x: 540, endPoint y: 45, distance: 73.4
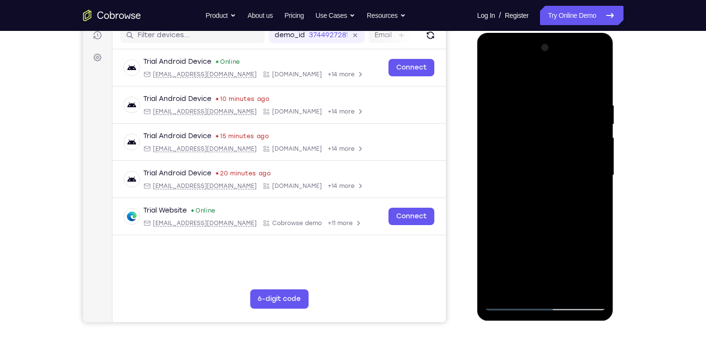
click at [540, 45] on div at bounding box center [546, 175] width 122 height 270
drag, startPoint x: 546, startPoint y: 158, endPoint x: 540, endPoint y: 27, distance: 131.4
click at [540, 33] on html "Online web based iOS Simulators and Android Emulators. Run iPhone, iPad, Mobile…" at bounding box center [546, 178] width 138 height 290
click at [494, 78] on div at bounding box center [546, 175] width 122 height 270
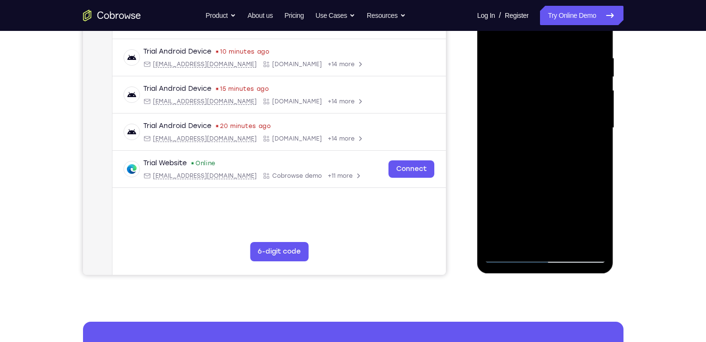
scroll to position [176, 0]
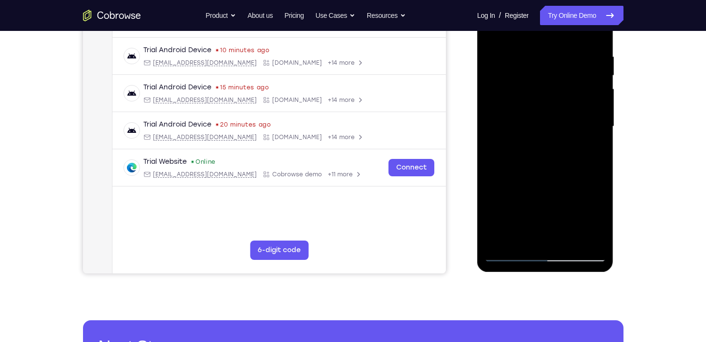
click at [542, 199] on div at bounding box center [546, 126] width 122 height 270
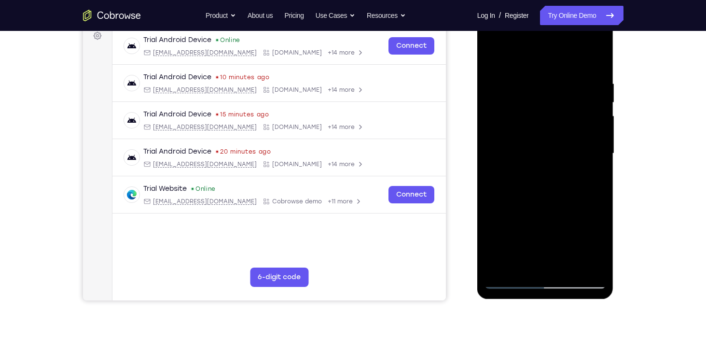
scroll to position [148, 0]
click at [492, 61] on div at bounding box center [546, 154] width 122 height 270
click at [599, 101] on div at bounding box center [546, 154] width 122 height 270
click at [538, 222] on div at bounding box center [546, 154] width 122 height 270
click at [542, 263] on div at bounding box center [546, 154] width 122 height 270
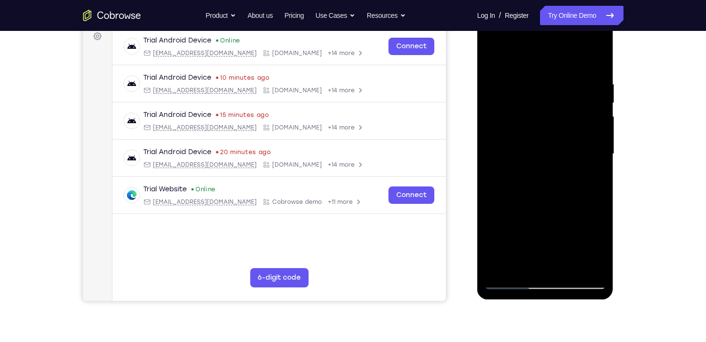
click at [590, 178] on div at bounding box center [546, 154] width 122 height 270
click at [494, 57] on div at bounding box center [546, 154] width 122 height 270
click at [527, 140] on div at bounding box center [546, 154] width 122 height 270
click at [492, 59] on div at bounding box center [546, 154] width 122 height 270
click at [497, 55] on div at bounding box center [546, 154] width 122 height 270
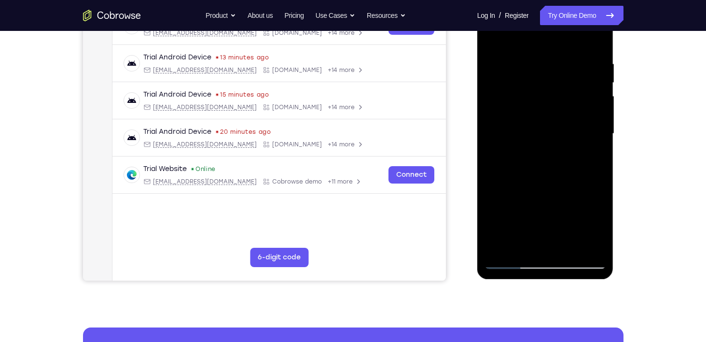
scroll to position [153, 0]
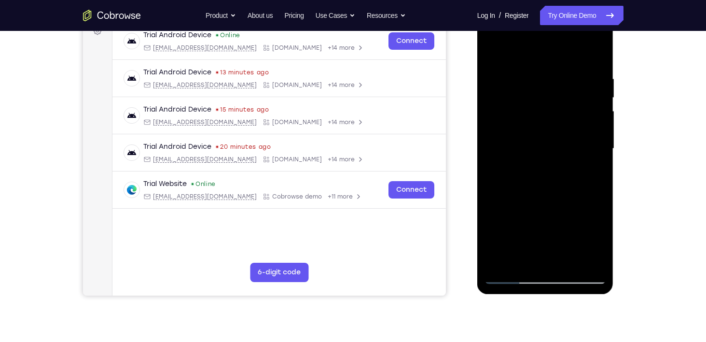
drag, startPoint x: 572, startPoint y: 207, endPoint x: 560, endPoint y: 53, distance: 154.4
click at [560, 53] on div at bounding box center [546, 149] width 122 height 270
drag, startPoint x: 515, startPoint y: 219, endPoint x: 502, endPoint y: 79, distance: 141.0
click at [502, 79] on div at bounding box center [546, 149] width 122 height 270
drag, startPoint x: 552, startPoint y: 204, endPoint x: 521, endPoint y: 67, distance: 140.9
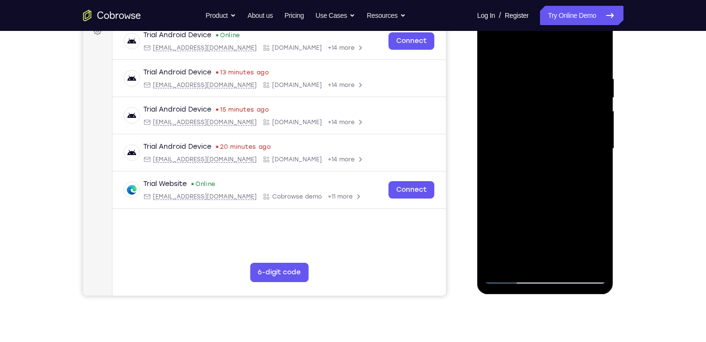
click at [521, 67] on div at bounding box center [546, 149] width 122 height 270
drag, startPoint x: 564, startPoint y: 214, endPoint x: 543, endPoint y: 89, distance: 126.7
click at [543, 89] on div at bounding box center [546, 149] width 122 height 270
drag, startPoint x: 584, startPoint y: 212, endPoint x: 568, endPoint y: 90, distance: 123.7
click at [568, 90] on div at bounding box center [546, 149] width 122 height 270
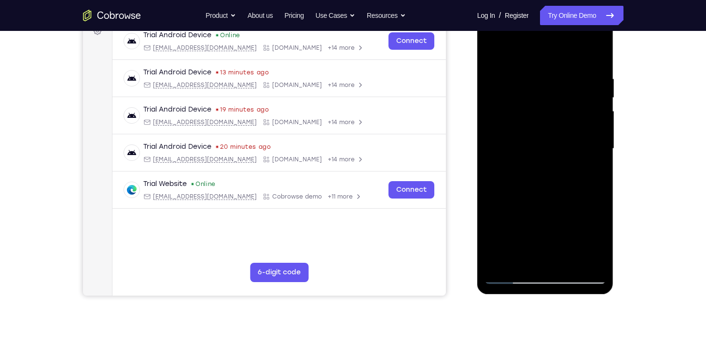
drag, startPoint x: 570, startPoint y: 213, endPoint x: 567, endPoint y: 95, distance: 118.3
click at [567, 95] on div at bounding box center [546, 149] width 122 height 270
drag, startPoint x: 571, startPoint y: 192, endPoint x: 555, endPoint y: 86, distance: 106.4
click at [555, 86] on div at bounding box center [546, 149] width 122 height 270
drag, startPoint x: 578, startPoint y: 184, endPoint x: 571, endPoint y: 140, distance: 43.9
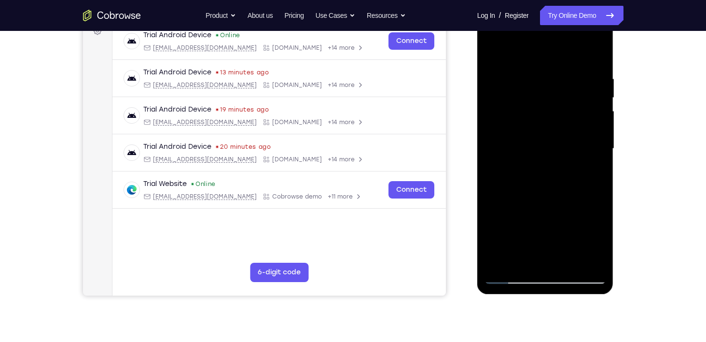
click at [571, 140] on div at bounding box center [546, 149] width 122 height 270
click at [508, 237] on div at bounding box center [546, 149] width 122 height 270
drag, startPoint x: 553, startPoint y: 158, endPoint x: 562, endPoint y: 192, distance: 34.4
click at [562, 192] on div at bounding box center [546, 149] width 122 height 270
click at [524, 100] on div at bounding box center [546, 149] width 122 height 270
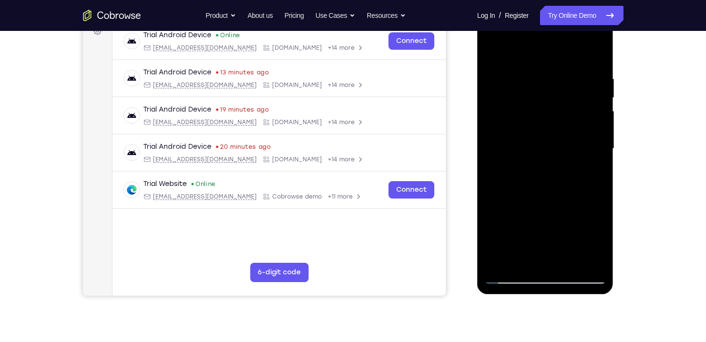
drag, startPoint x: 539, startPoint y: 89, endPoint x: 552, endPoint y: 179, distance: 90.7
click at [552, 179] on div at bounding box center [546, 149] width 122 height 270
drag, startPoint x: 536, startPoint y: 113, endPoint x: 560, endPoint y: 243, distance: 132.1
click at [560, 243] on div at bounding box center [546, 149] width 122 height 270
drag, startPoint x: 538, startPoint y: 92, endPoint x: 555, endPoint y: 249, distance: 158.7
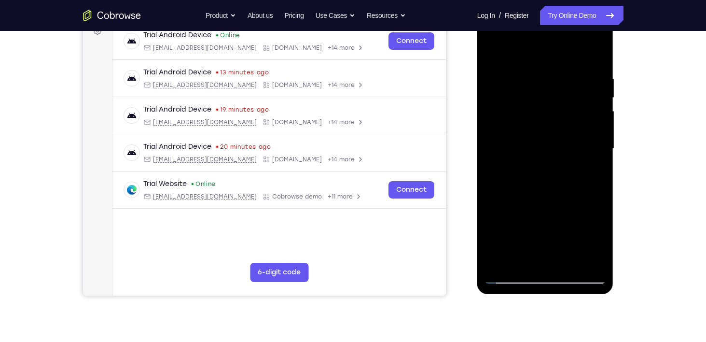
click at [555, 249] on div at bounding box center [546, 149] width 122 height 270
drag, startPoint x: 534, startPoint y: 96, endPoint x: 551, endPoint y: 242, distance: 147.1
click at [551, 242] on div at bounding box center [546, 149] width 122 height 270
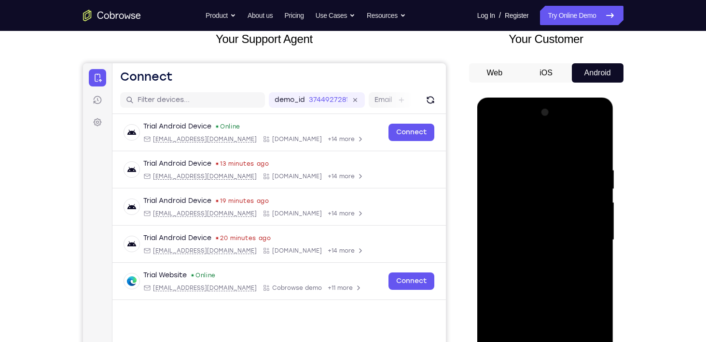
scroll to position [63, 0]
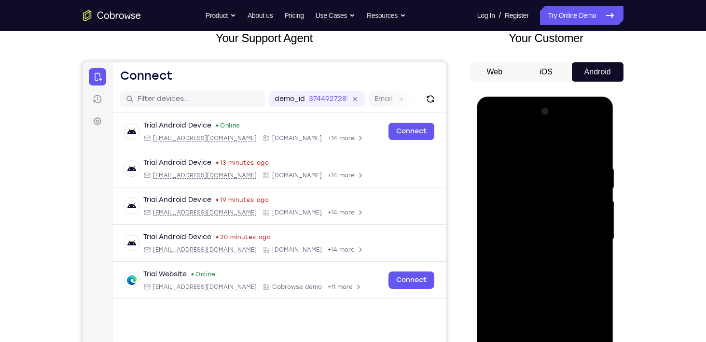
drag, startPoint x: 559, startPoint y: 194, endPoint x: 564, endPoint y: 270, distance: 75.9
click at [564, 270] on div at bounding box center [546, 239] width 122 height 270
drag, startPoint x: 564, startPoint y: 270, endPoint x: 542, endPoint y: 291, distance: 30.7
click at [542, 291] on div at bounding box center [546, 239] width 122 height 270
drag, startPoint x: 545, startPoint y: 290, endPoint x: 511, endPoint y: 146, distance: 147.9
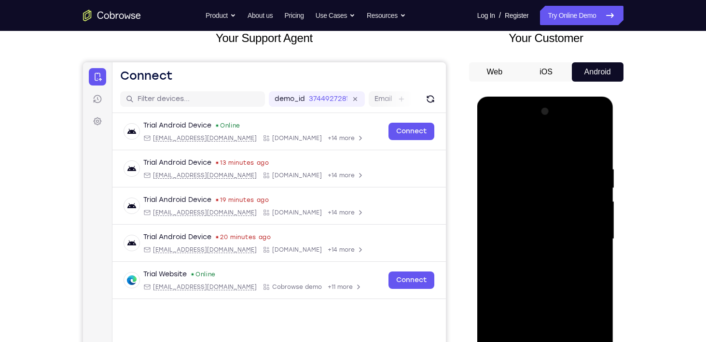
click at [511, 146] on div at bounding box center [546, 239] width 122 height 270
drag, startPoint x: 543, startPoint y: 249, endPoint x: 536, endPoint y: 168, distance: 80.9
click at [536, 168] on div at bounding box center [546, 239] width 122 height 270
drag, startPoint x: 559, startPoint y: 258, endPoint x: 549, endPoint y: 180, distance: 77.9
click at [549, 97] on div "Tap to Start" at bounding box center [545, 97] width 137 height 0
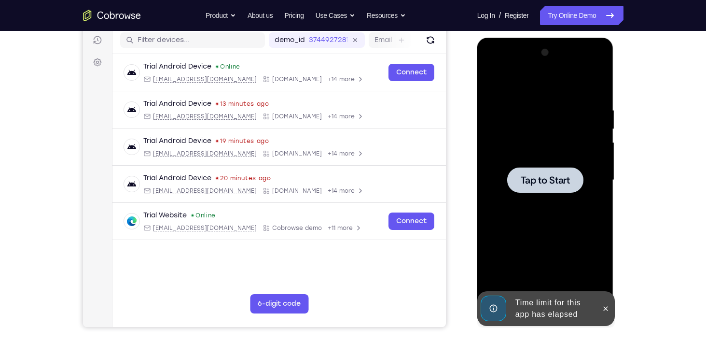
scroll to position [122, 0]
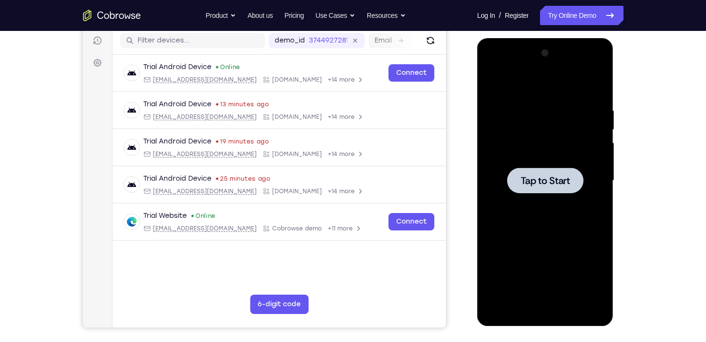
click at [550, 181] on span "Tap to Start" at bounding box center [545, 181] width 49 height 10
click at [550, 180] on span "Tap to Start" at bounding box center [545, 181] width 49 height 10
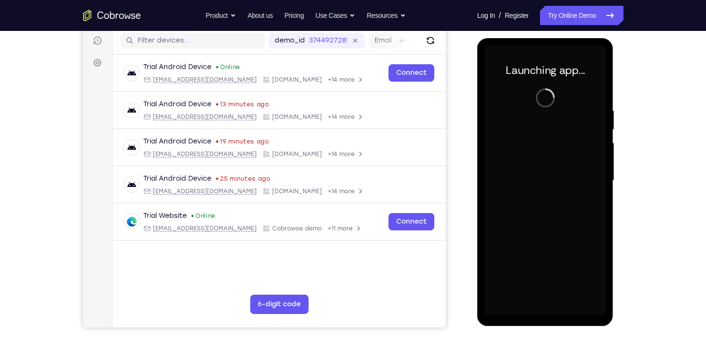
scroll to position [120, 0]
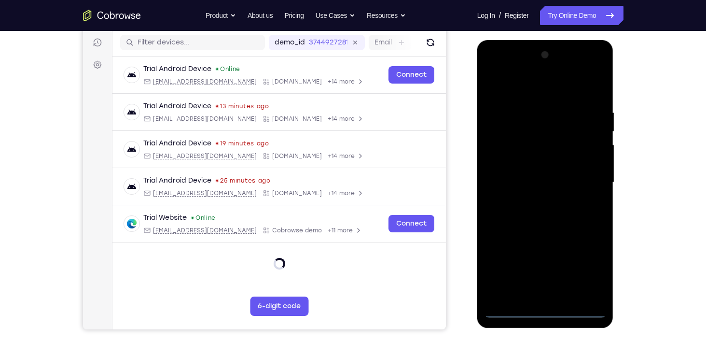
click at [548, 312] on div at bounding box center [546, 182] width 122 height 270
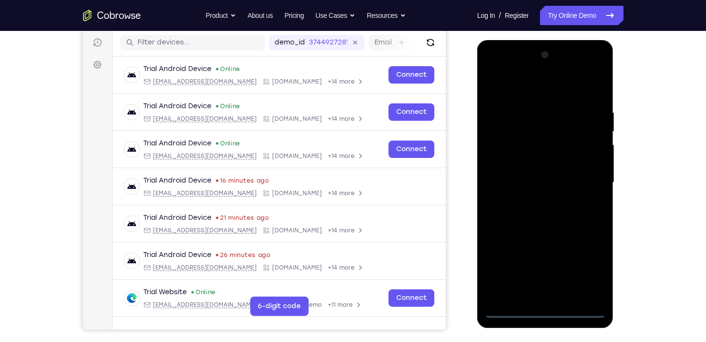
click at [597, 275] on div at bounding box center [546, 182] width 122 height 270
click at [520, 83] on div at bounding box center [546, 182] width 122 height 270
click at [542, 88] on div at bounding box center [546, 182] width 122 height 270
click at [594, 182] on div at bounding box center [546, 182] width 122 height 270
click at [531, 200] on div at bounding box center [546, 182] width 122 height 270
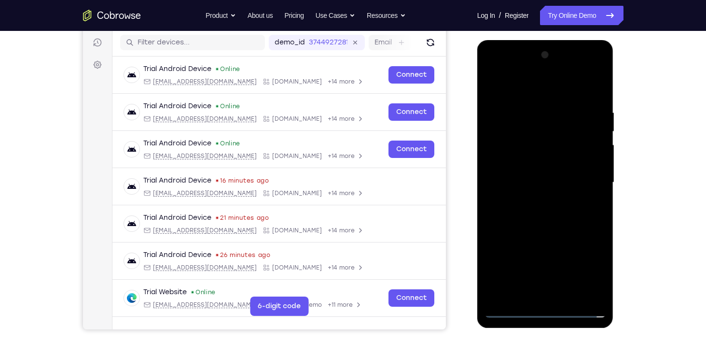
click at [516, 173] on div at bounding box center [546, 182] width 122 height 270
click at [504, 159] on div at bounding box center [546, 182] width 122 height 270
click at [543, 186] on div at bounding box center [546, 182] width 122 height 270
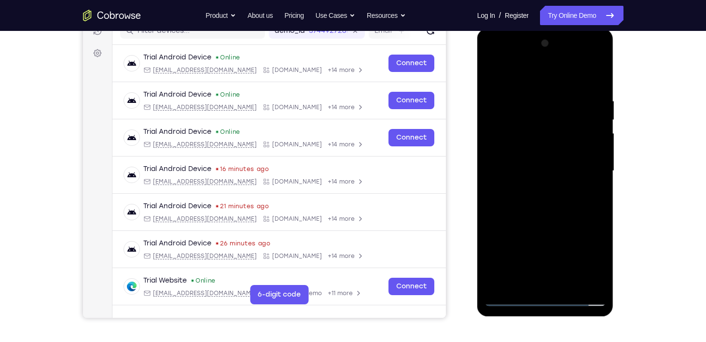
scroll to position [131, 0]
click at [556, 210] on div at bounding box center [546, 171] width 122 height 270
click at [603, 197] on div at bounding box center [546, 171] width 122 height 270
click at [569, 284] on div at bounding box center [546, 171] width 122 height 270
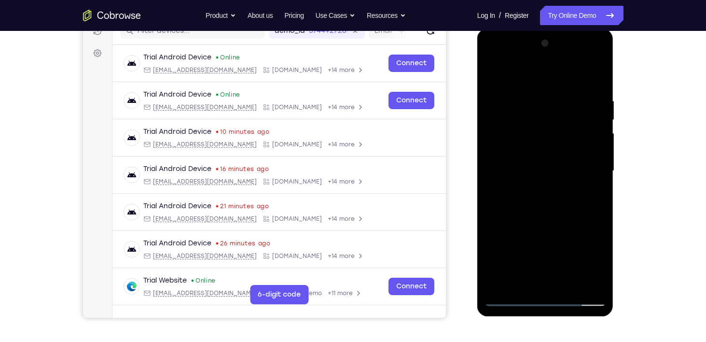
click at [548, 224] on div at bounding box center [546, 171] width 122 height 270
click at [519, 156] on div at bounding box center [546, 171] width 122 height 270
click at [518, 274] on div at bounding box center [546, 171] width 122 height 270
click at [599, 261] on div at bounding box center [546, 171] width 122 height 270
click at [593, 194] on div at bounding box center [546, 171] width 122 height 270
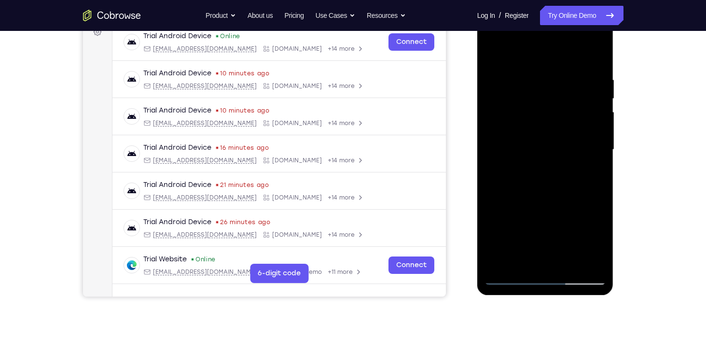
scroll to position [109, 0]
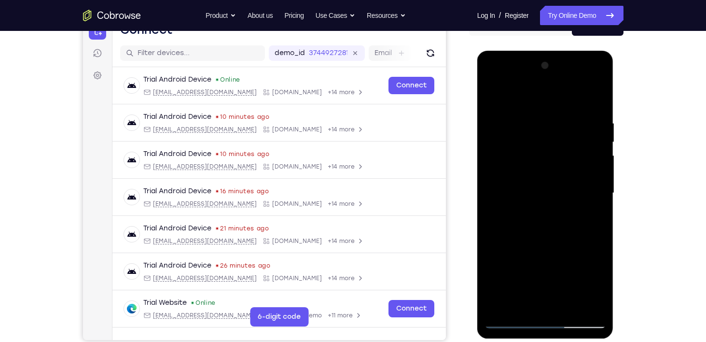
click at [496, 95] on div at bounding box center [546, 193] width 122 height 270
click at [529, 177] on div at bounding box center [546, 193] width 122 height 270
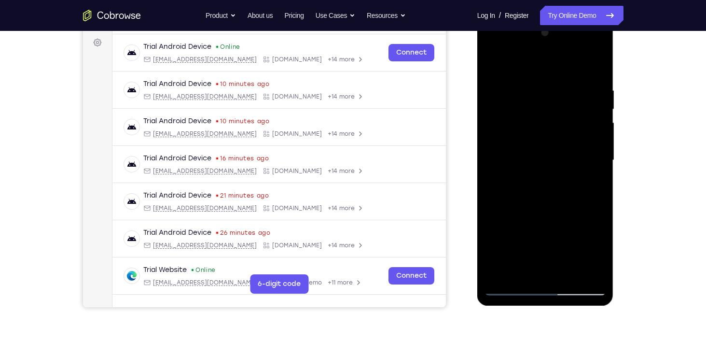
scroll to position [140, 0]
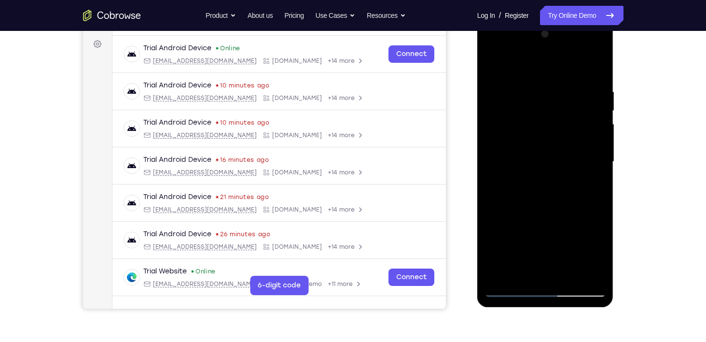
click at [493, 65] on div at bounding box center [546, 162] width 122 height 270
click at [492, 64] on div at bounding box center [546, 162] width 122 height 270
click at [599, 192] on div at bounding box center [546, 162] width 122 height 270
click at [599, 190] on div at bounding box center [546, 162] width 122 height 270
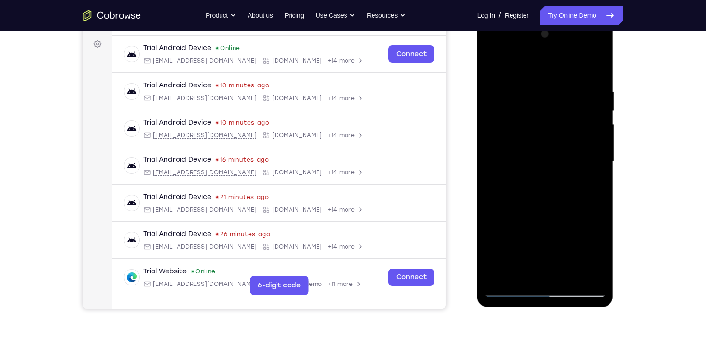
click at [601, 194] on div at bounding box center [546, 162] width 122 height 270
drag, startPoint x: 541, startPoint y: 188, endPoint x: 530, endPoint y: 99, distance: 89.0
click at [530, 99] on div at bounding box center [546, 162] width 122 height 270
drag, startPoint x: 565, startPoint y: 207, endPoint x: 529, endPoint y: 82, distance: 129.5
click at [529, 82] on div at bounding box center [546, 162] width 122 height 270
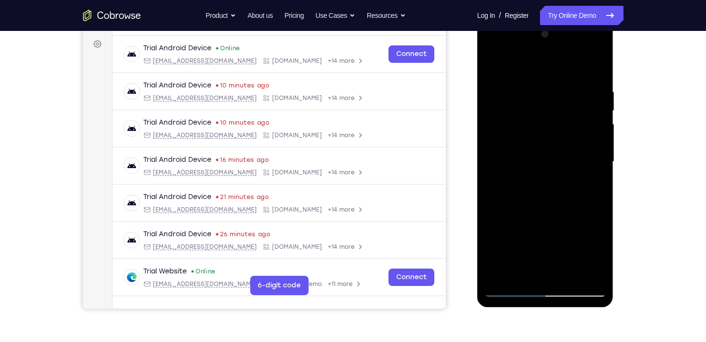
drag, startPoint x: 570, startPoint y: 196, endPoint x: 552, endPoint y: 133, distance: 65.2
click at [552, 133] on div at bounding box center [546, 162] width 122 height 270
drag, startPoint x: 558, startPoint y: 131, endPoint x: 562, endPoint y: 156, distance: 24.9
click at [562, 156] on div at bounding box center [546, 162] width 122 height 270
click at [568, 271] on div at bounding box center [546, 162] width 122 height 270
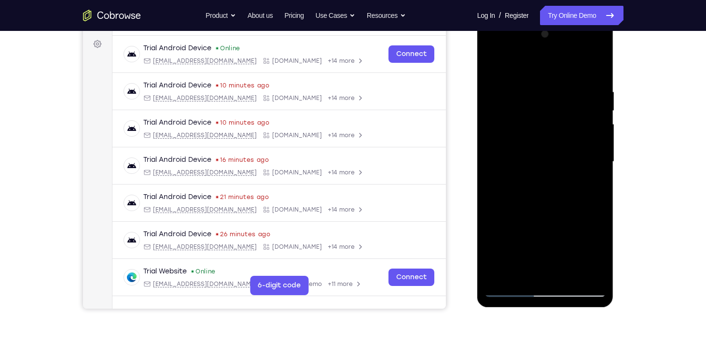
click at [568, 273] on div at bounding box center [546, 162] width 122 height 270
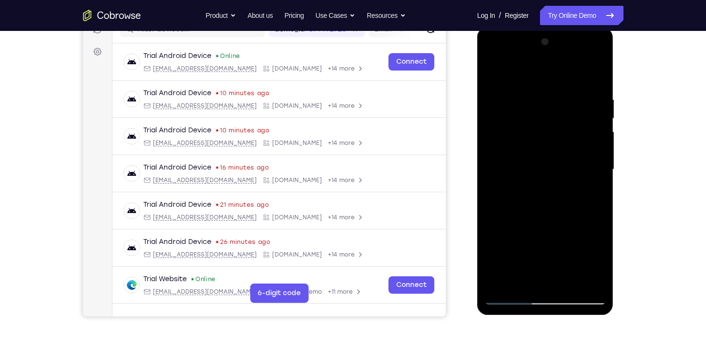
scroll to position [133, 0]
click at [498, 69] on div at bounding box center [546, 169] width 122 height 270
click at [542, 155] on div at bounding box center [546, 169] width 122 height 270
click at [511, 277] on div at bounding box center [546, 169] width 122 height 270
click at [595, 192] on div at bounding box center [546, 169] width 122 height 270
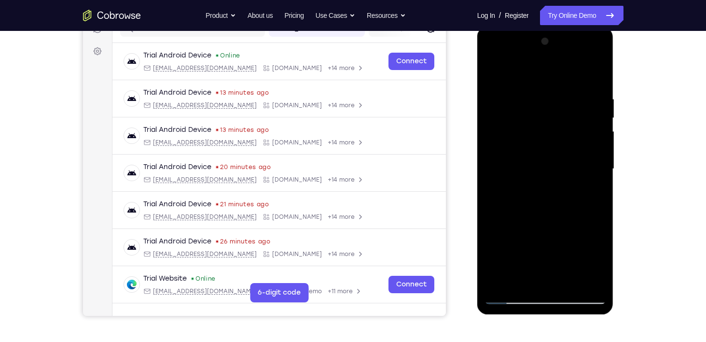
click at [593, 191] on div at bounding box center [546, 169] width 122 height 270
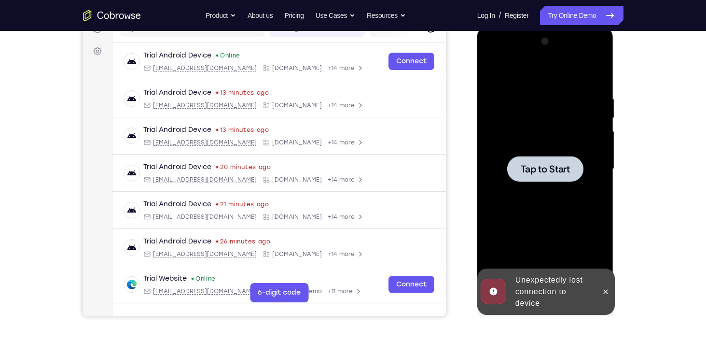
click at [551, 164] on span "Tap to Start" at bounding box center [545, 169] width 49 height 10
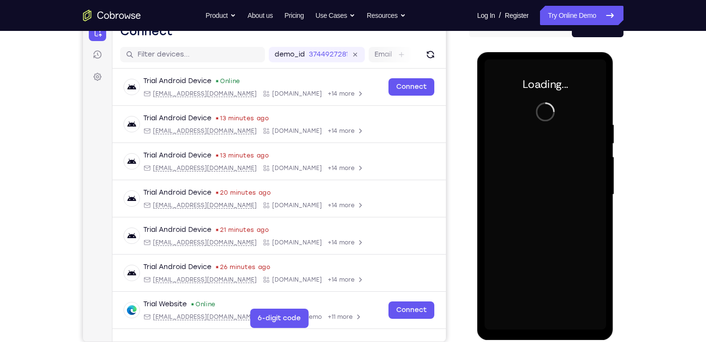
scroll to position [115, 0]
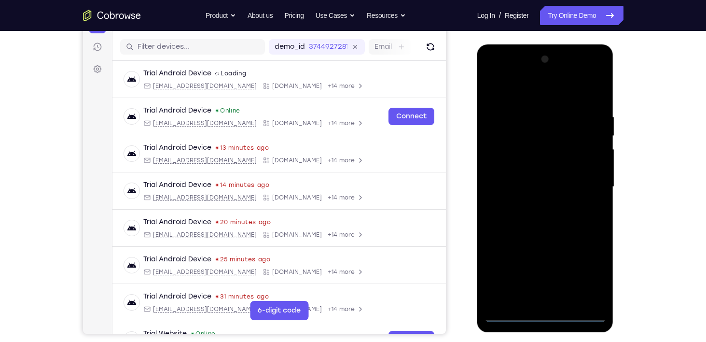
click at [545, 314] on div at bounding box center [546, 187] width 122 height 270
click at [583, 275] on div at bounding box center [546, 187] width 122 height 270
click at [537, 94] on div at bounding box center [546, 187] width 122 height 270
click at [585, 183] on div at bounding box center [546, 187] width 122 height 270
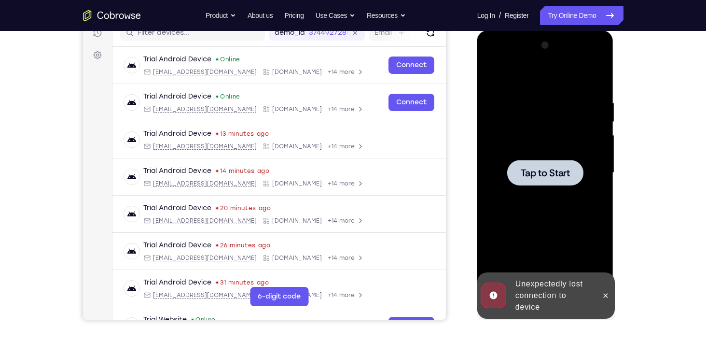
scroll to position [125, 0]
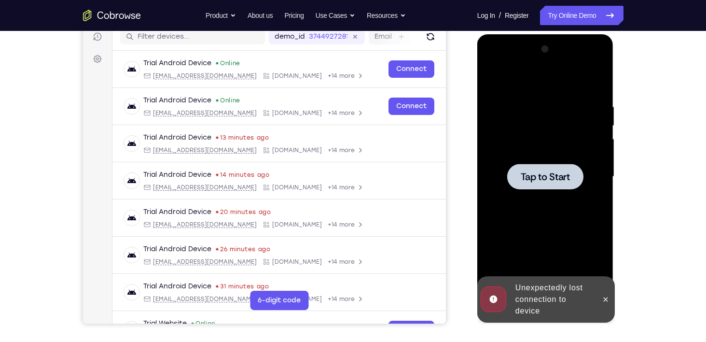
click at [546, 172] on span "Tap to Start" at bounding box center [545, 177] width 49 height 10
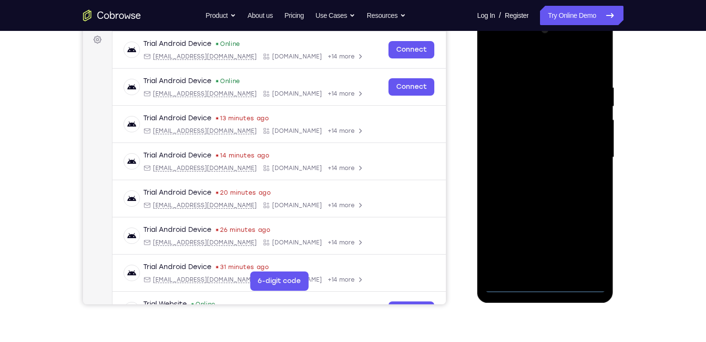
scroll to position [141, 0]
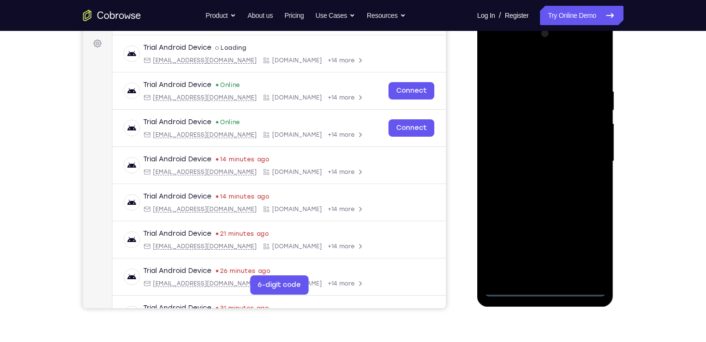
click at [550, 291] on div at bounding box center [546, 161] width 122 height 270
click at [587, 251] on div at bounding box center [546, 161] width 122 height 270
click at [521, 69] on div at bounding box center [546, 161] width 122 height 270
click at [586, 152] on div at bounding box center [546, 161] width 122 height 270
click at [536, 178] on div at bounding box center [546, 161] width 122 height 270
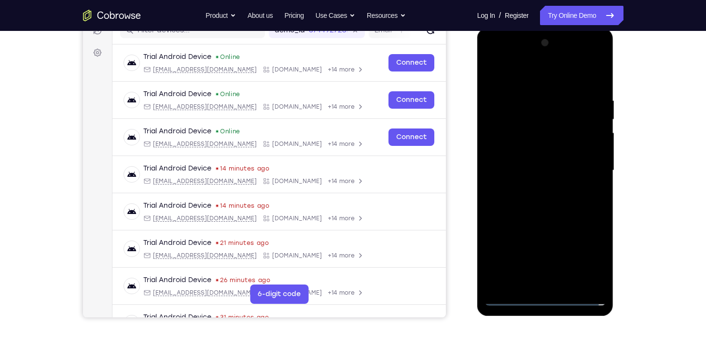
scroll to position [131, 0]
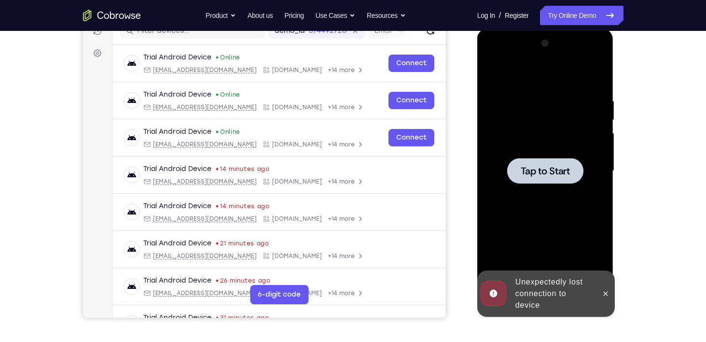
click at [536, 166] on span "Tap to Start" at bounding box center [545, 171] width 49 height 10
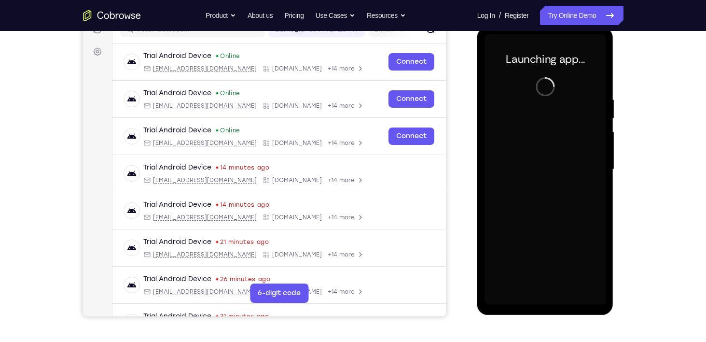
scroll to position [127, 0]
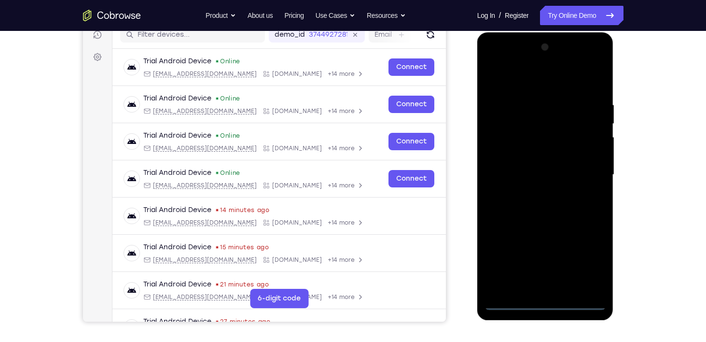
click at [546, 299] on div at bounding box center [546, 175] width 122 height 270
click at [544, 301] on div at bounding box center [546, 175] width 122 height 270
click at [548, 304] on div at bounding box center [546, 175] width 122 height 270
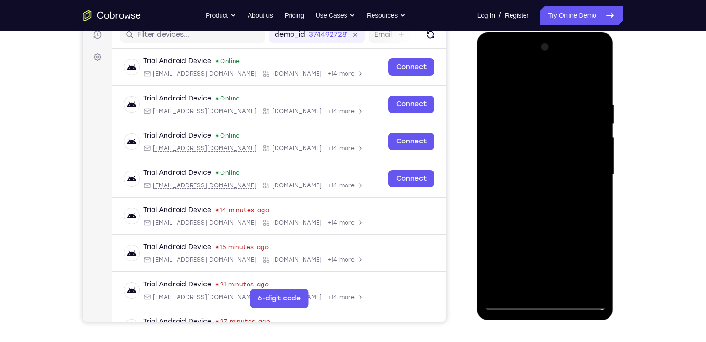
click at [548, 304] on div at bounding box center [546, 175] width 122 height 270
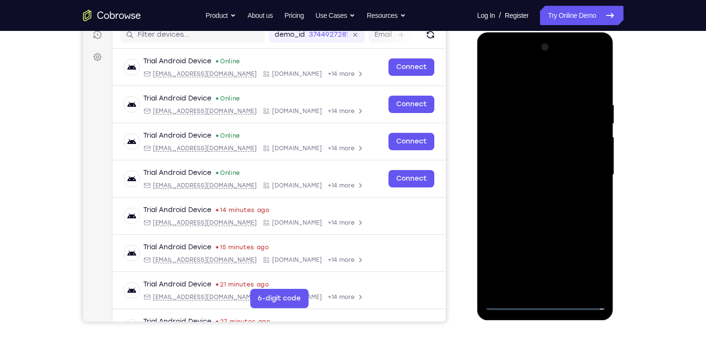
click at [548, 304] on div at bounding box center [546, 175] width 122 height 270
click at [540, 303] on div at bounding box center [546, 175] width 122 height 270
click at [548, 301] on div at bounding box center [546, 175] width 122 height 270
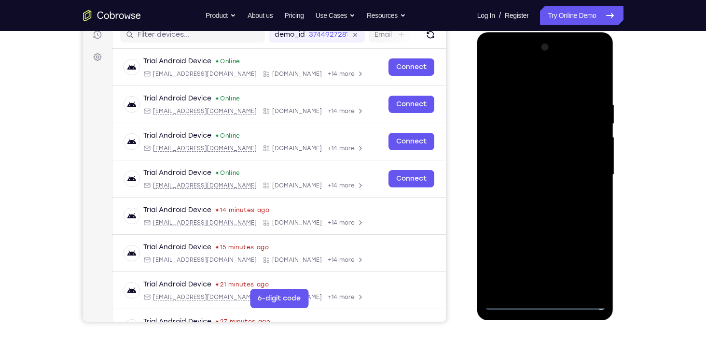
click at [548, 301] on div at bounding box center [546, 175] width 122 height 270
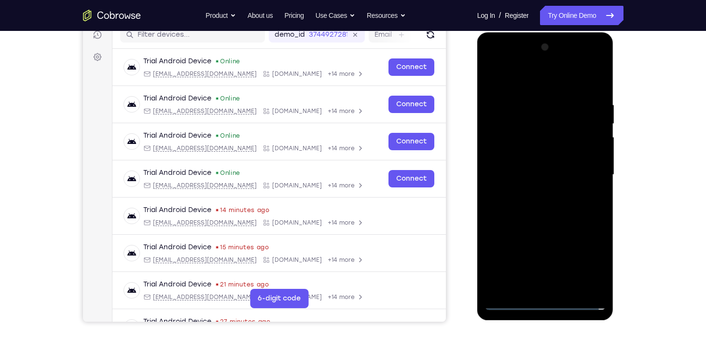
click at [548, 301] on div at bounding box center [546, 175] width 122 height 270
drag, startPoint x: 547, startPoint y: 301, endPoint x: 547, endPoint y: 116, distance: 184.8
click at [551, 142] on div at bounding box center [546, 175] width 122 height 270
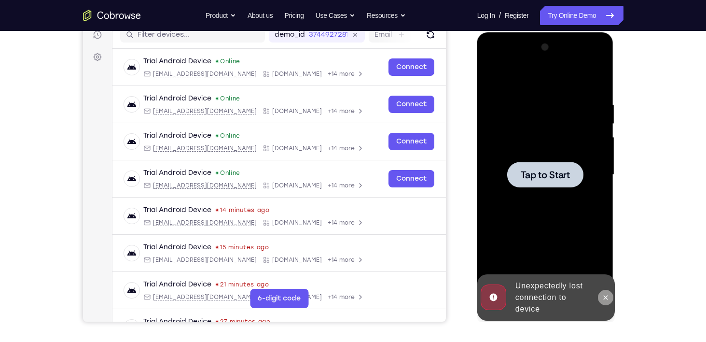
click at [608, 293] on icon at bounding box center [606, 297] width 8 height 8
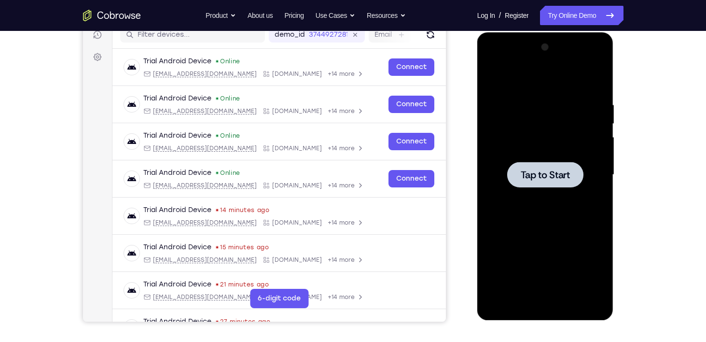
click at [547, 174] on span "Tap to Start" at bounding box center [545, 175] width 49 height 10
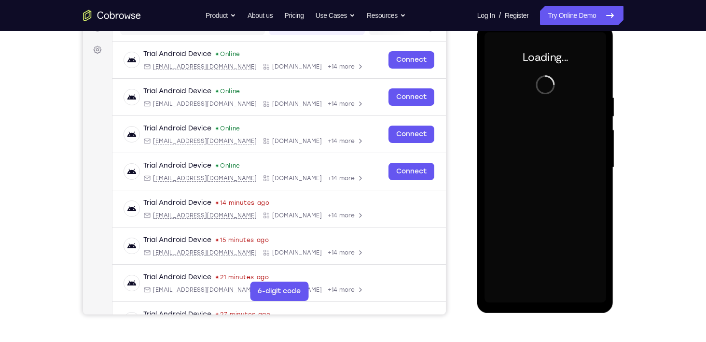
scroll to position [124, 0]
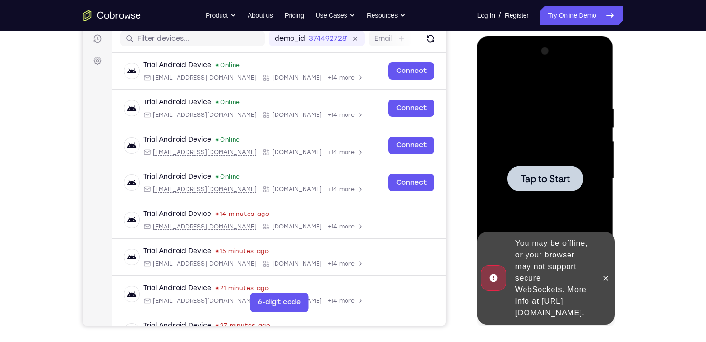
click at [560, 176] on span "Tap to Start" at bounding box center [545, 179] width 49 height 10
click at [555, 187] on div at bounding box center [545, 179] width 76 height 26
click at [602, 274] on icon at bounding box center [606, 278] width 8 height 8
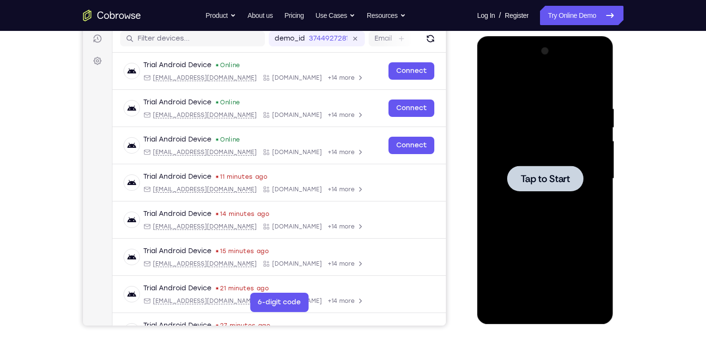
click at [536, 176] on span "Tap to Start" at bounding box center [545, 179] width 49 height 10
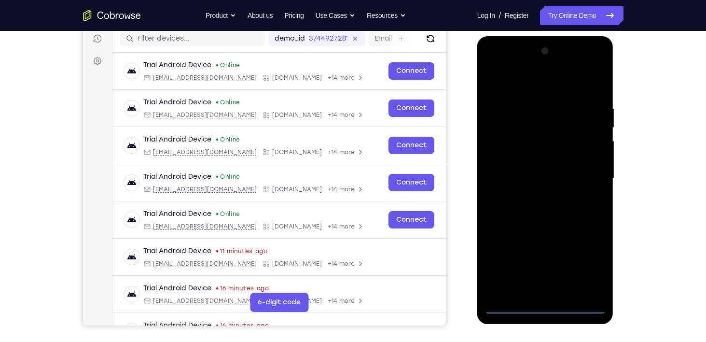
drag, startPoint x: 543, startPoint y: 306, endPoint x: 499, endPoint y: 205, distance: 110.3
click at [499, 205] on div at bounding box center [546, 178] width 122 height 270
click at [589, 266] on div at bounding box center [546, 178] width 122 height 270
click at [531, 89] on div at bounding box center [546, 178] width 122 height 270
click at [583, 176] on div at bounding box center [546, 178] width 122 height 270
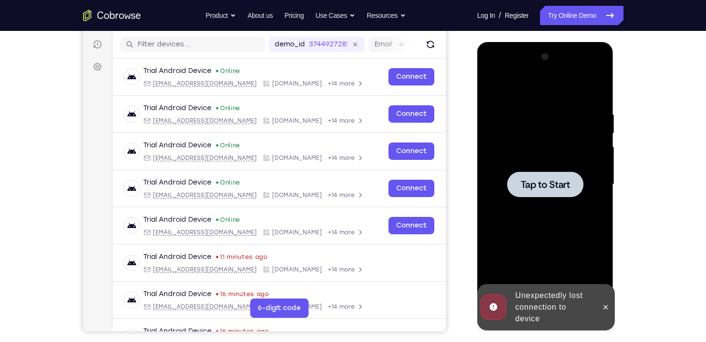
scroll to position [144, 0]
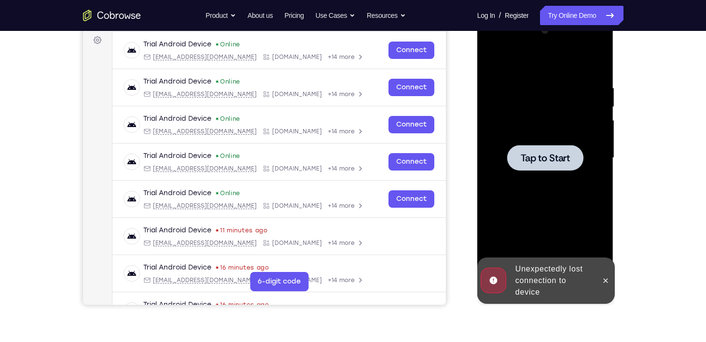
click at [553, 153] on span "Tap to Start" at bounding box center [545, 158] width 49 height 10
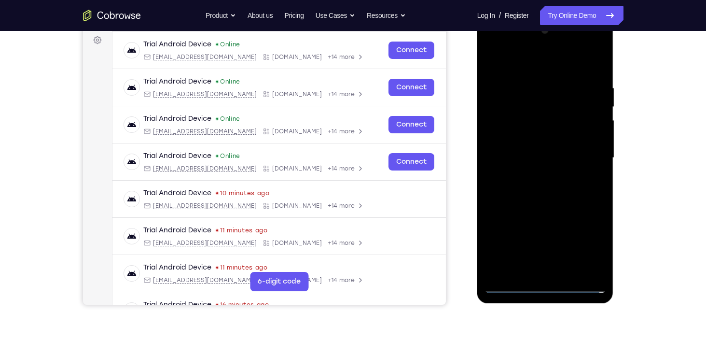
click at [547, 282] on div at bounding box center [546, 158] width 122 height 270
click at [549, 290] on div at bounding box center [546, 158] width 122 height 270
click at [545, 284] on div at bounding box center [546, 158] width 122 height 270
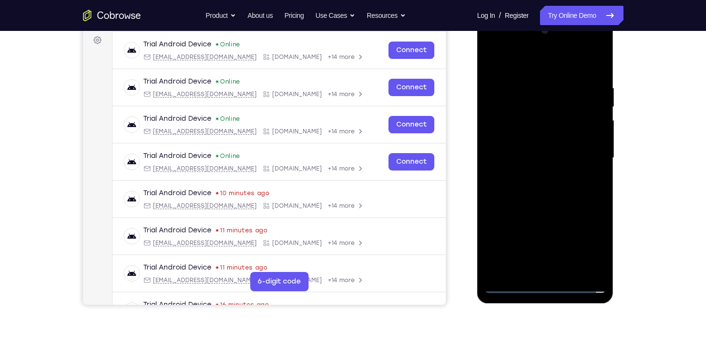
click at [545, 284] on div at bounding box center [546, 158] width 122 height 270
drag, startPoint x: 588, startPoint y: 245, endPoint x: 507, endPoint y: 238, distance: 81.4
click at [507, 238] on div at bounding box center [546, 158] width 122 height 270
click at [556, 66] on div at bounding box center [546, 158] width 122 height 270
click at [584, 151] on div at bounding box center [546, 158] width 122 height 270
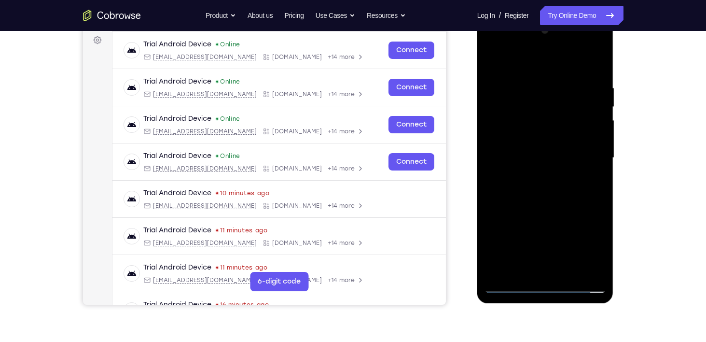
click at [533, 175] on div at bounding box center [546, 158] width 122 height 270
click at [504, 145] on div at bounding box center [546, 158] width 122 height 270
click at [513, 132] on div at bounding box center [546, 158] width 122 height 270
click at [544, 155] on div at bounding box center [546, 158] width 122 height 270
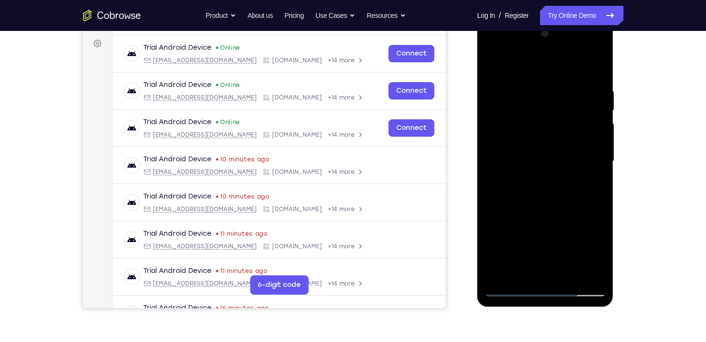
scroll to position [141, 0]
click at [547, 199] on div at bounding box center [546, 161] width 122 height 270
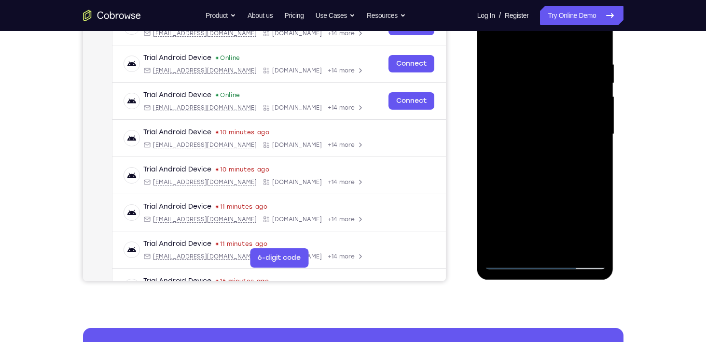
scroll to position [169, 0]
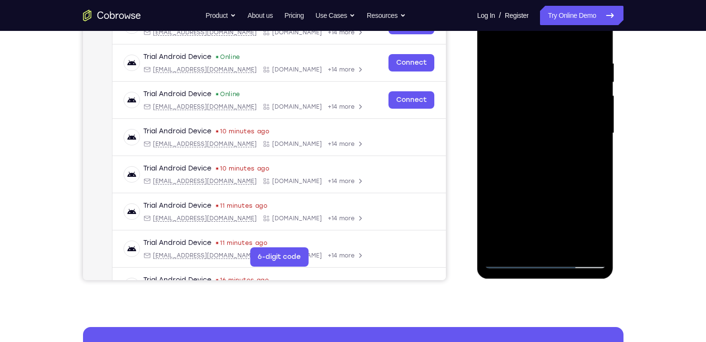
click at [571, 248] on div at bounding box center [546, 133] width 122 height 270
click at [549, 185] on div at bounding box center [546, 133] width 122 height 270
click at [556, 119] on div at bounding box center [546, 133] width 122 height 270
click at [521, 188] on div at bounding box center [546, 133] width 122 height 270
click at [539, 190] on div at bounding box center [546, 133] width 122 height 270
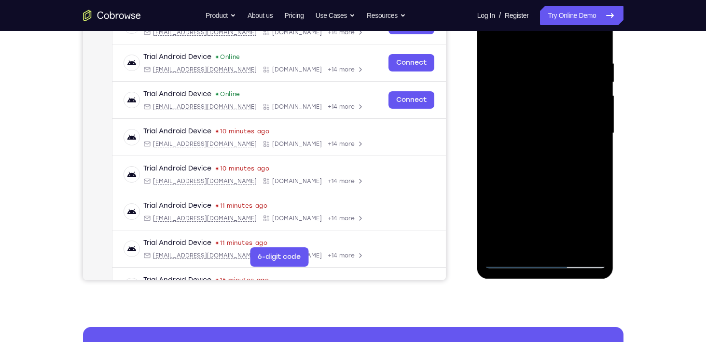
click at [594, 227] on div at bounding box center [546, 133] width 122 height 270
click at [507, 156] on div at bounding box center [546, 133] width 122 height 270
click at [602, 225] on div at bounding box center [546, 133] width 122 height 270
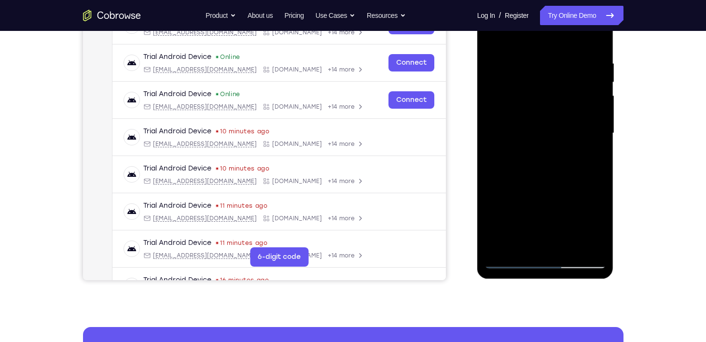
click at [602, 225] on div at bounding box center [546, 133] width 122 height 270
click at [531, 156] on div at bounding box center [546, 133] width 122 height 270
click at [522, 241] on div at bounding box center [546, 133] width 122 height 270
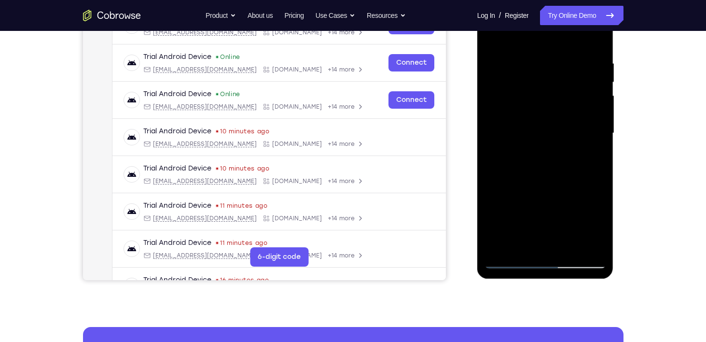
click at [522, 244] on div at bounding box center [546, 133] width 122 height 270
click at [572, 186] on div at bounding box center [546, 133] width 122 height 270
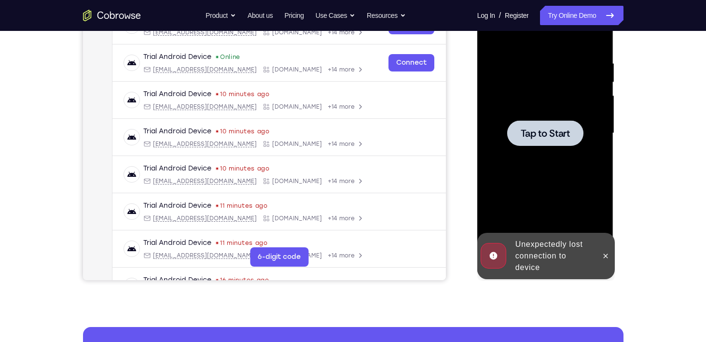
click at [545, 136] on span "Tap to Start" at bounding box center [545, 133] width 49 height 10
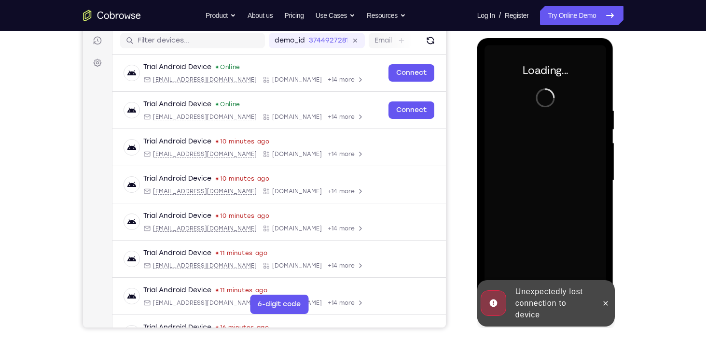
scroll to position [127, 0]
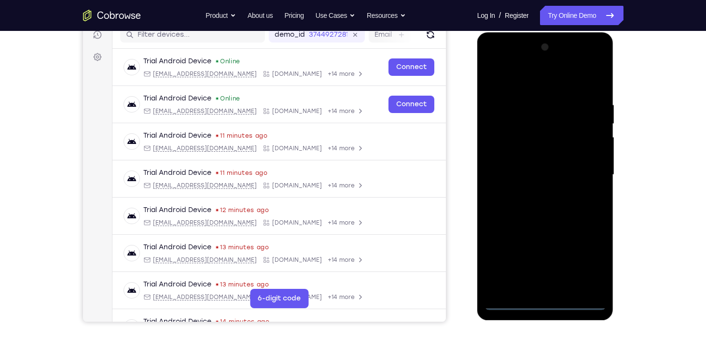
click at [544, 303] on div at bounding box center [546, 175] width 122 height 270
click at [584, 262] on div at bounding box center [546, 175] width 122 height 270
click at [541, 82] on div at bounding box center [546, 175] width 122 height 270
click at [591, 168] on div at bounding box center [546, 175] width 122 height 270
click at [533, 194] on div at bounding box center [546, 175] width 122 height 270
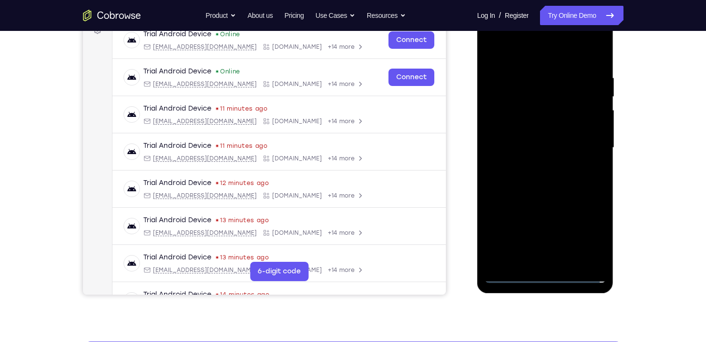
scroll to position [154, 0]
click at [524, 132] on div at bounding box center [546, 148] width 122 height 270
click at [512, 126] on div at bounding box center [546, 148] width 122 height 270
click at [548, 148] on div at bounding box center [546, 148] width 122 height 270
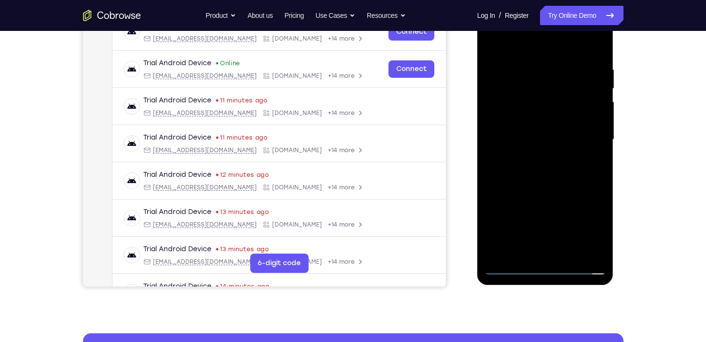
scroll to position [164, 0]
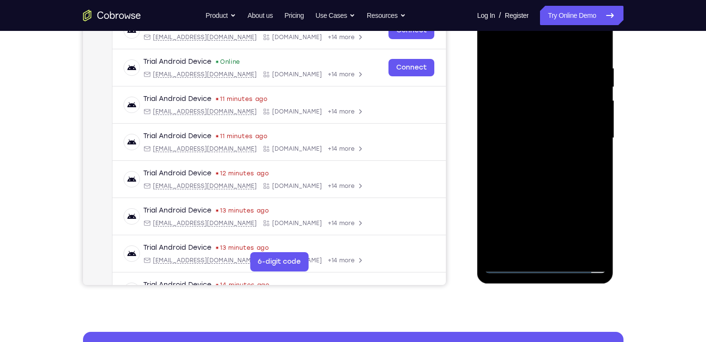
click at [536, 178] on div at bounding box center [546, 138] width 122 height 270
click at [567, 253] on div at bounding box center [546, 138] width 122 height 270
click at [545, 188] on div at bounding box center [546, 138] width 122 height 270
click at [519, 124] on div at bounding box center [546, 138] width 122 height 270
click at [515, 194] on div at bounding box center [546, 138] width 122 height 270
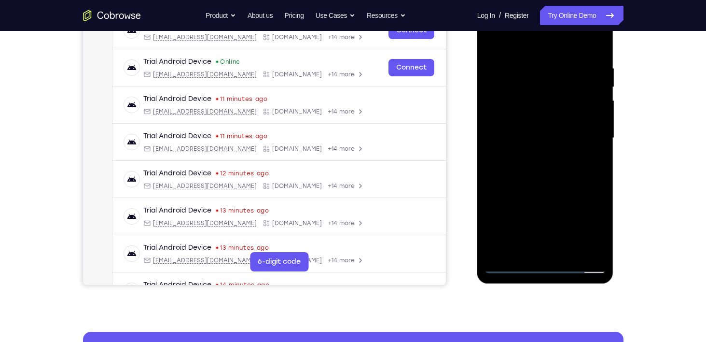
click at [538, 194] on div at bounding box center [546, 138] width 122 height 270
click at [598, 231] on div at bounding box center [546, 138] width 122 height 270
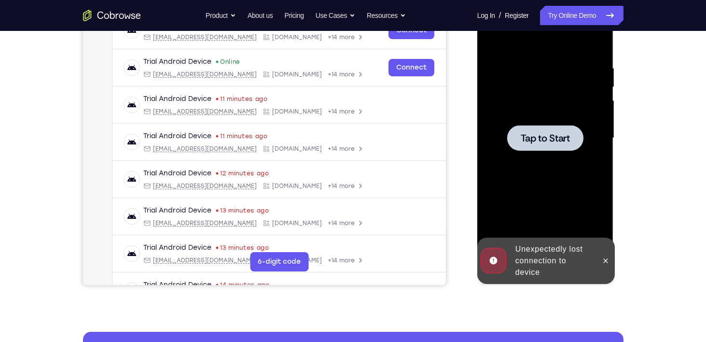
click at [535, 129] on div at bounding box center [545, 138] width 76 height 26
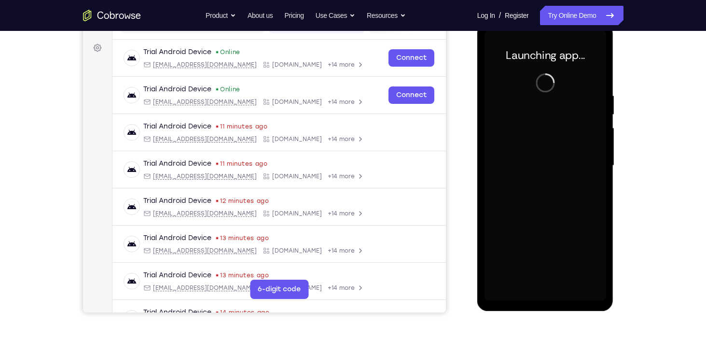
scroll to position [137, 0]
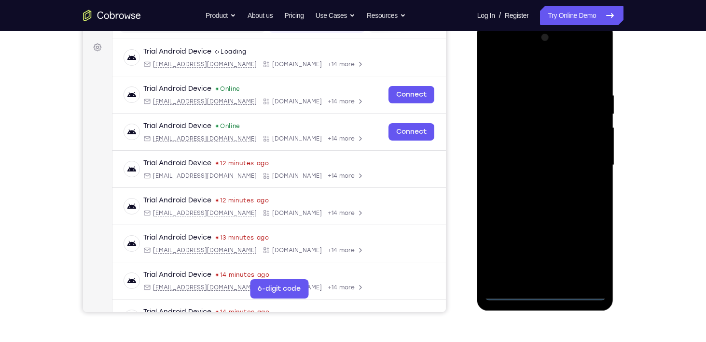
click at [545, 291] on div at bounding box center [546, 165] width 122 height 270
click at [549, 295] on div at bounding box center [546, 165] width 122 height 270
click at [591, 248] on div at bounding box center [546, 165] width 122 height 270
click at [517, 74] on div at bounding box center [546, 165] width 122 height 270
click at [589, 161] on div at bounding box center [546, 165] width 122 height 270
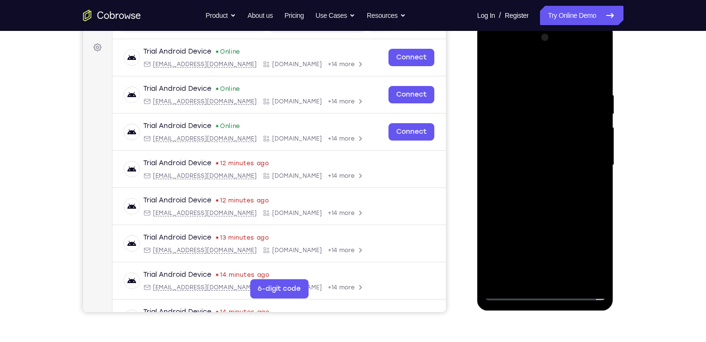
click at [533, 182] on div at bounding box center [546, 165] width 122 height 270
click at [513, 157] on div at bounding box center [546, 165] width 122 height 270
click at [509, 139] on div at bounding box center [546, 165] width 122 height 270
click at [544, 162] on div at bounding box center [546, 165] width 122 height 270
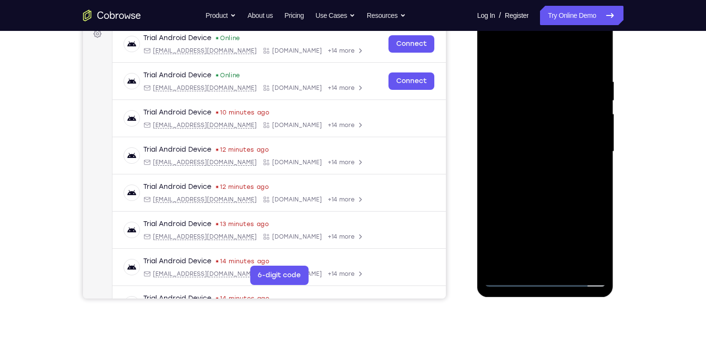
scroll to position [152, 0]
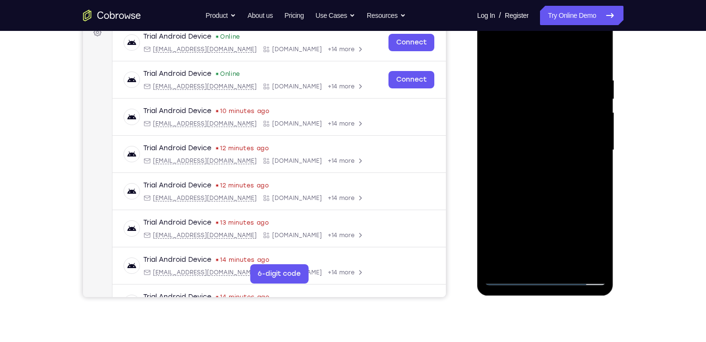
click at [566, 264] on div at bounding box center [546, 150] width 122 height 270
click at [545, 189] on div at bounding box center [546, 150] width 122 height 270
click at [570, 263] on div at bounding box center [546, 150] width 122 height 270
click at [543, 200] on div at bounding box center [546, 150] width 122 height 270
click at [528, 135] on div at bounding box center [546, 150] width 122 height 270
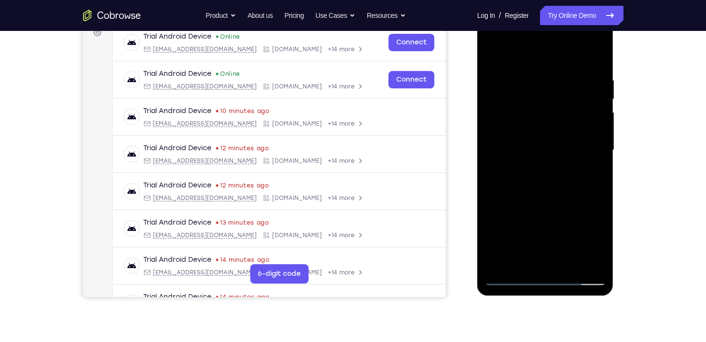
click at [513, 205] on div at bounding box center [546, 150] width 122 height 270
click at [537, 205] on div at bounding box center [546, 150] width 122 height 270
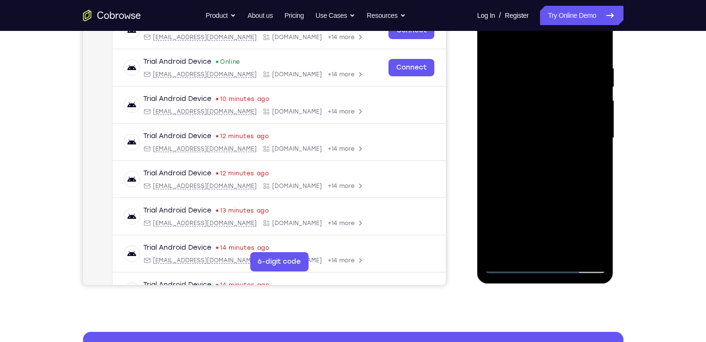
scroll to position [165, 0]
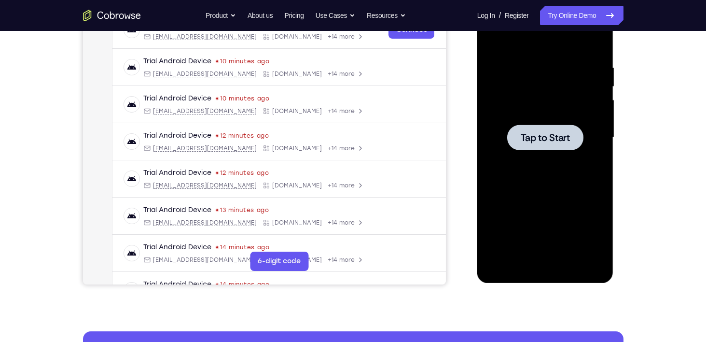
click at [537, 139] on span "Tap to Start" at bounding box center [545, 138] width 49 height 10
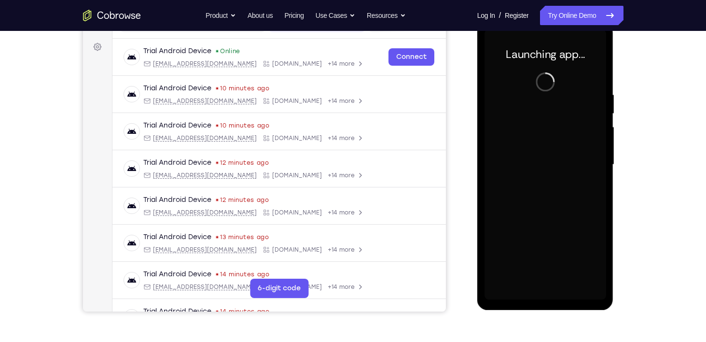
scroll to position [137, 0]
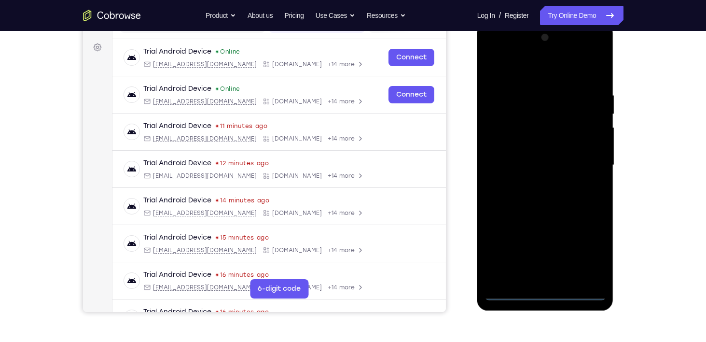
click at [550, 291] on div at bounding box center [546, 165] width 122 height 270
click at [591, 253] on div at bounding box center [546, 165] width 122 height 270
click at [527, 72] on div at bounding box center [546, 165] width 122 height 270
click at [586, 160] on div at bounding box center [546, 165] width 122 height 270
click at [534, 184] on div at bounding box center [546, 165] width 122 height 270
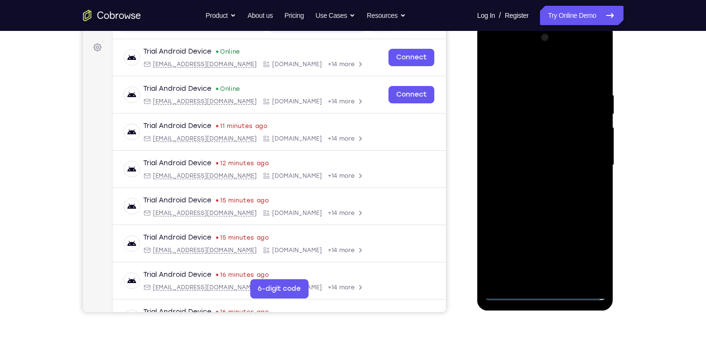
click at [524, 145] on div at bounding box center [546, 165] width 122 height 270
click at [597, 257] on div at bounding box center [546, 165] width 122 height 270
click at [527, 156] on div at bounding box center [546, 165] width 122 height 270
click at [511, 294] on div at bounding box center [546, 165] width 122 height 270
click at [546, 186] on div at bounding box center [546, 165] width 122 height 270
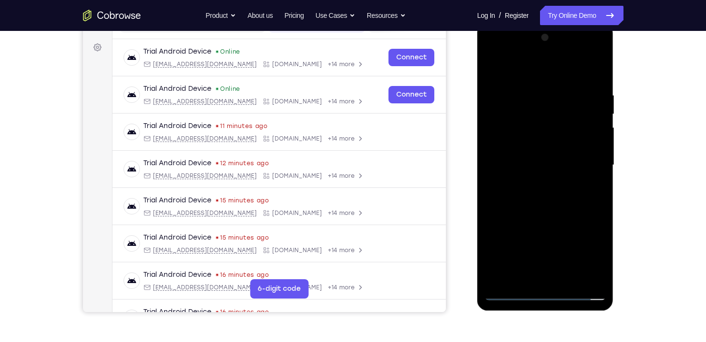
scroll to position [143, 0]
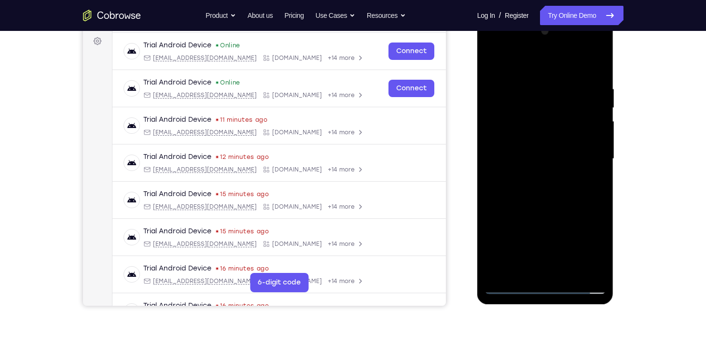
click at [545, 138] on div at bounding box center [546, 159] width 122 height 270
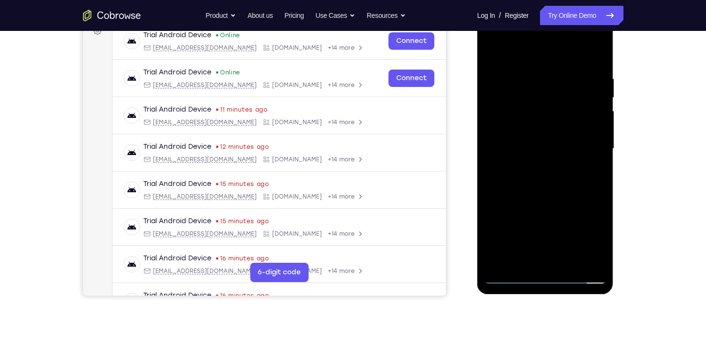
scroll to position [154, 0]
click at [568, 263] on div at bounding box center [546, 148] width 122 height 270
click at [545, 201] on div at bounding box center [546, 148] width 122 height 270
click at [531, 138] on div at bounding box center [546, 148] width 122 height 270
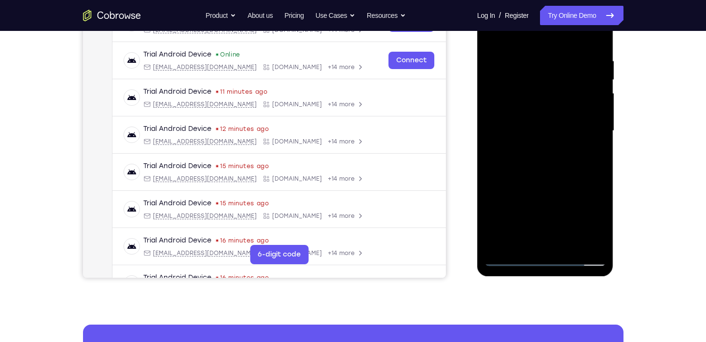
scroll to position [173, 0]
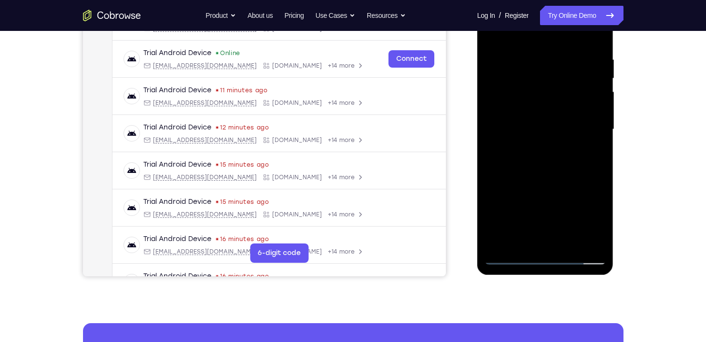
click at [515, 183] on div at bounding box center [546, 129] width 122 height 270
click at [538, 186] on div at bounding box center [546, 129] width 122 height 270
click at [522, 241] on div at bounding box center [546, 129] width 122 height 270
click at [571, 185] on div at bounding box center [546, 129] width 122 height 270
click at [596, 147] on div at bounding box center [546, 129] width 122 height 270
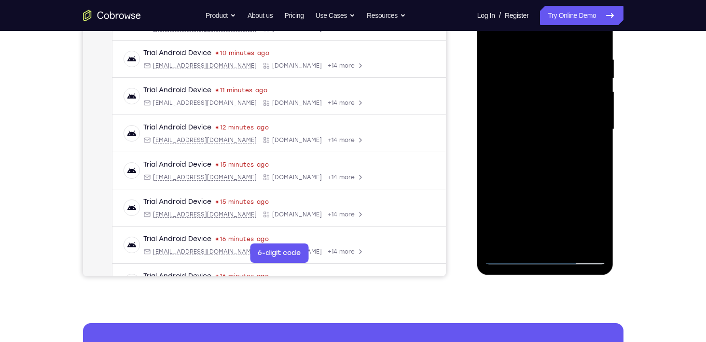
click at [590, 144] on div at bounding box center [546, 129] width 122 height 270
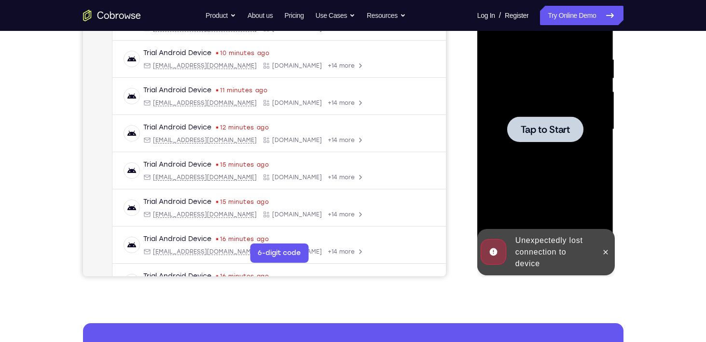
click at [547, 131] on span "Tap to Start" at bounding box center [545, 130] width 49 height 10
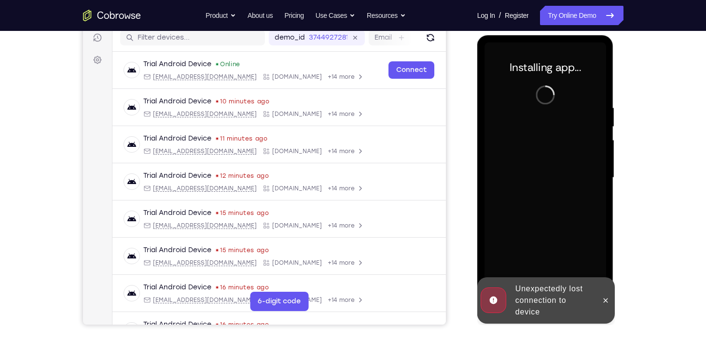
scroll to position [124, 0]
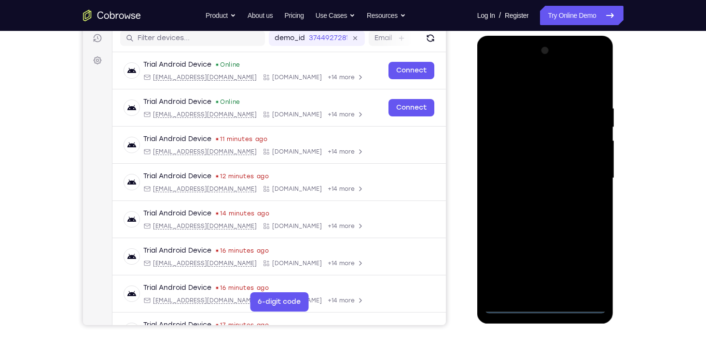
click at [540, 305] on div at bounding box center [546, 178] width 122 height 270
click at [595, 267] on div at bounding box center [546, 178] width 122 height 270
click at [523, 89] on div at bounding box center [546, 178] width 122 height 270
click at [590, 168] on div at bounding box center [546, 178] width 122 height 270
click at [534, 290] on div at bounding box center [546, 178] width 122 height 270
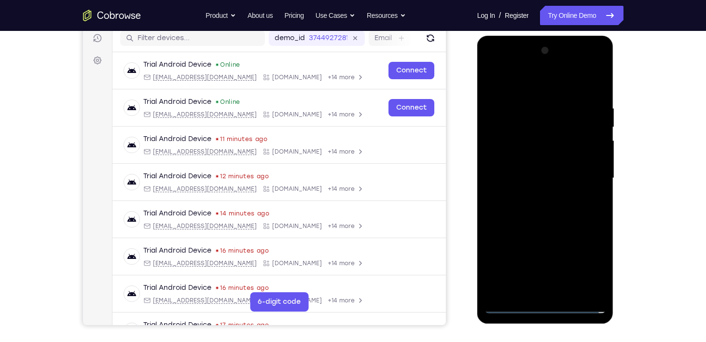
click at [523, 171] on div at bounding box center [546, 178] width 122 height 270
click at [497, 161] on div at bounding box center [546, 178] width 122 height 270
click at [545, 175] on div at bounding box center [546, 178] width 122 height 270
click at [545, 210] on div at bounding box center [546, 178] width 122 height 270
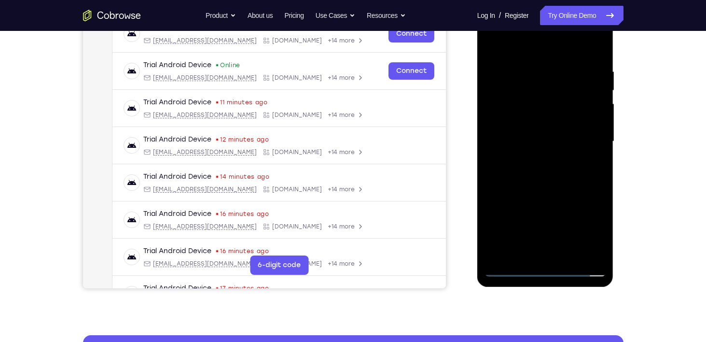
scroll to position [165, 0]
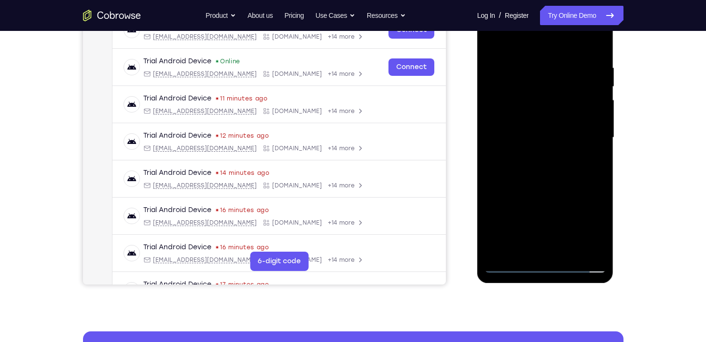
click at [546, 175] on div at bounding box center [546, 137] width 122 height 270
click at [570, 250] on div at bounding box center [546, 137] width 122 height 270
click at [547, 184] on div at bounding box center [546, 137] width 122 height 270
click at [528, 127] on div at bounding box center [546, 137] width 122 height 270
click at [558, 196] on div at bounding box center [546, 137] width 122 height 270
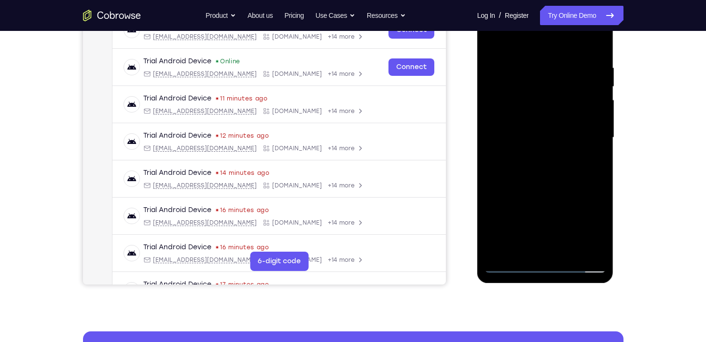
click at [587, 192] on div at bounding box center [546, 137] width 122 height 270
click at [600, 231] on div at bounding box center [546, 137] width 122 height 270
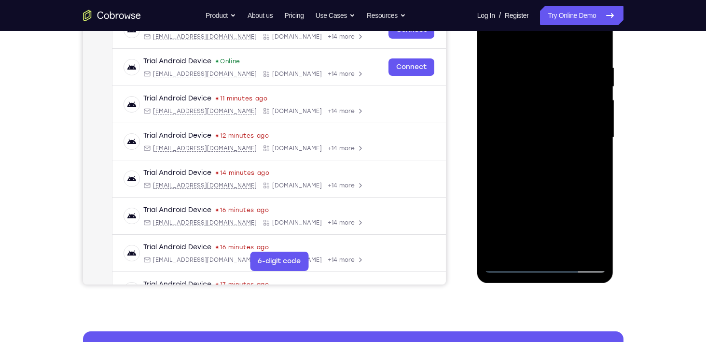
click at [593, 162] on div at bounding box center [546, 137] width 122 height 270
click at [592, 161] on div at bounding box center [546, 137] width 122 height 270
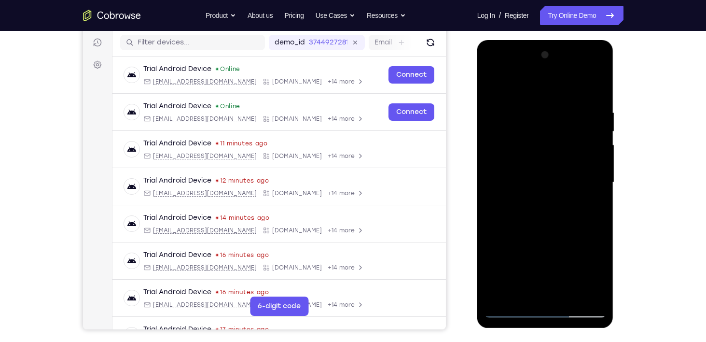
scroll to position [118, 0]
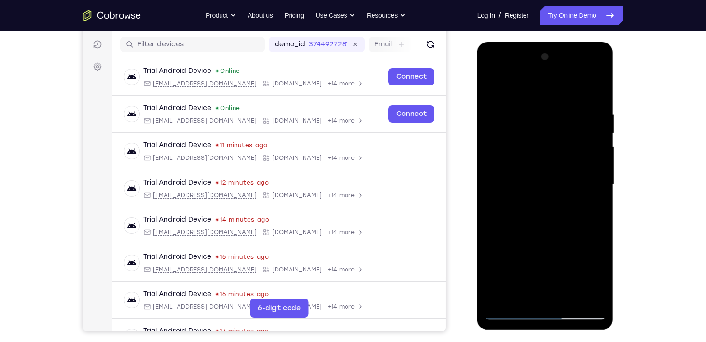
click at [590, 206] on div at bounding box center [546, 184] width 122 height 270
click at [492, 86] on div at bounding box center [546, 184] width 122 height 270
click at [497, 84] on div at bounding box center [546, 184] width 122 height 270
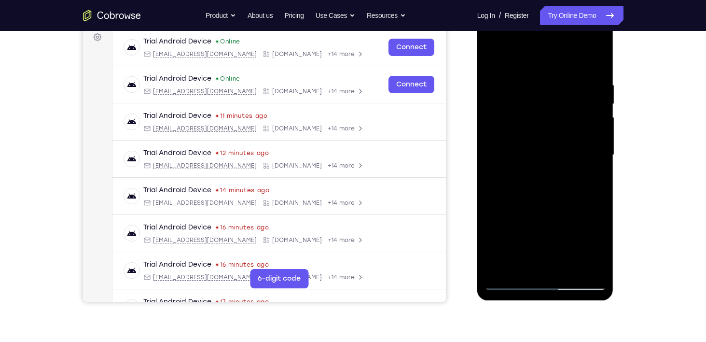
scroll to position [148, 0]
drag, startPoint x: 571, startPoint y: 180, endPoint x: 535, endPoint y: 88, distance: 98.4
click at [535, 88] on div at bounding box center [546, 154] width 122 height 270
click at [591, 78] on div at bounding box center [546, 154] width 122 height 270
drag, startPoint x: 580, startPoint y: 127, endPoint x: 548, endPoint y: 210, distance: 88.9
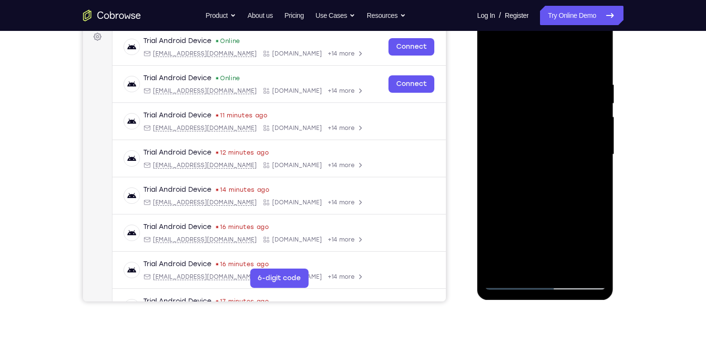
click at [548, 210] on div at bounding box center [546, 154] width 122 height 270
drag, startPoint x: 556, startPoint y: 117, endPoint x: 541, endPoint y: 254, distance: 138.3
click at [541, 254] on div at bounding box center [546, 154] width 122 height 270
click at [592, 80] on div at bounding box center [546, 154] width 122 height 270
click at [593, 56] on div at bounding box center [546, 154] width 122 height 270
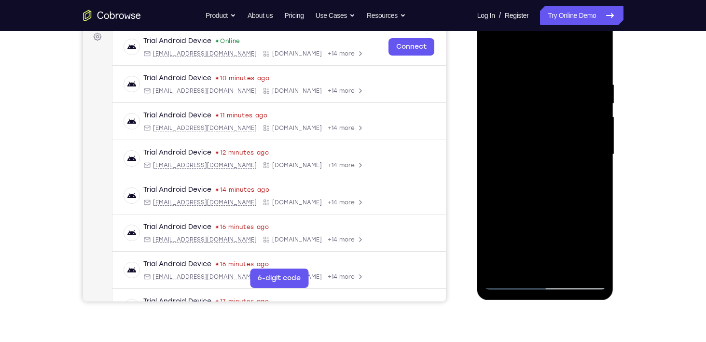
click at [522, 268] on div at bounding box center [546, 154] width 122 height 270
drag, startPoint x: 534, startPoint y: 228, endPoint x: 525, endPoint y: 119, distance: 109.4
click at [525, 119] on div at bounding box center [546, 154] width 122 height 270
click at [554, 187] on div at bounding box center [546, 154] width 122 height 270
click at [491, 53] on div at bounding box center [546, 154] width 122 height 270
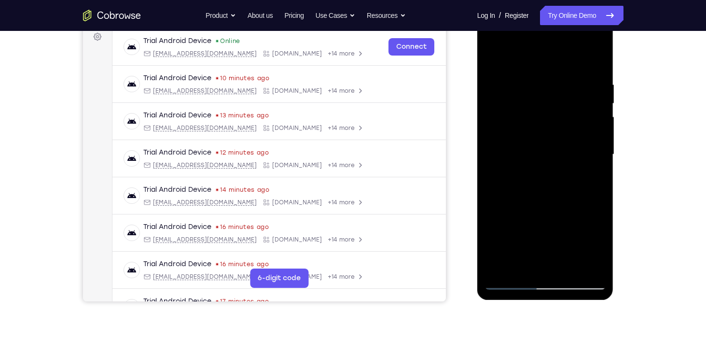
click at [493, 57] on div at bounding box center [546, 154] width 122 height 270
click at [566, 266] on div at bounding box center [546, 154] width 122 height 270
click at [508, 284] on div at bounding box center [546, 154] width 122 height 270
click at [567, 268] on div at bounding box center [546, 154] width 122 height 270
click at [543, 139] on div at bounding box center [546, 154] width 122 height 270
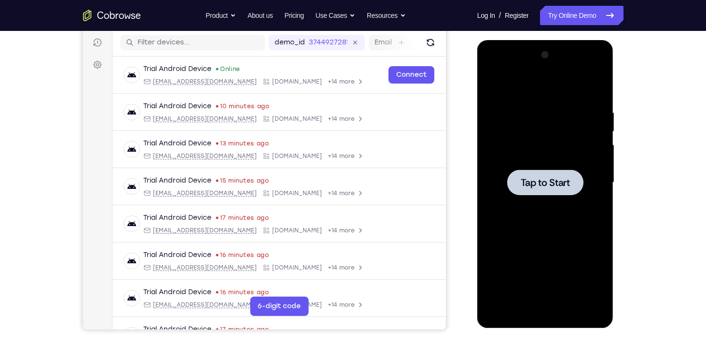
scroll to position [119, 0]
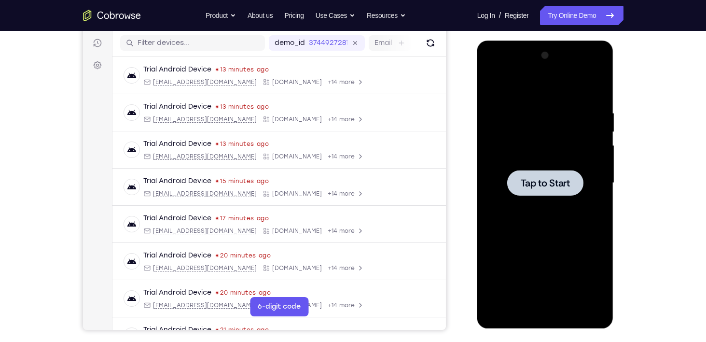
click at [549, 181] on span "Tap to Start" at bounding box center [545, 183] width 49 height 10
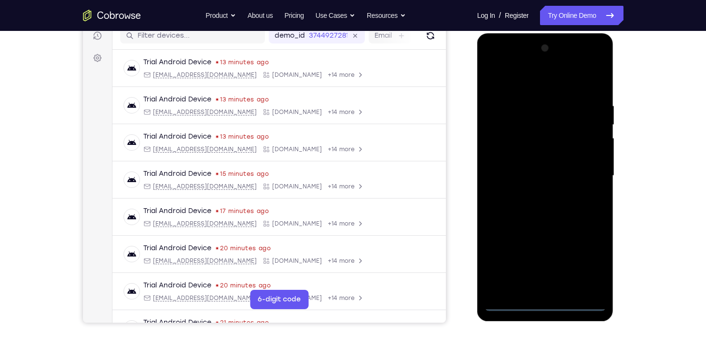
scroll to position [125, 0]
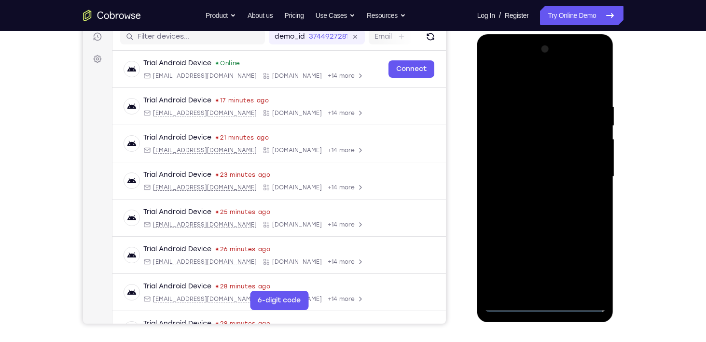
click at [542, 307] on div at bounding box center [546, 177] width 122 height 270
click at [588, 259] on div at bounding box center [546, 177] width 122 height 270
click at [531, 84] on div at bounding box center [546, 177] width 122 height 270
click at [586, 174] on div at bounding box center [546, 177] width 122 height 270
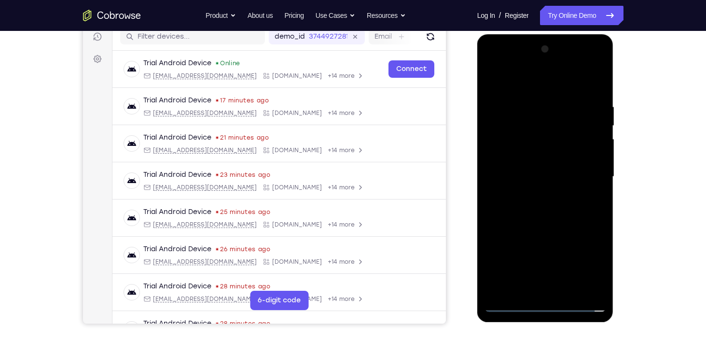
click at [557, 289] on div at bounding box center [546, 177] width 122 height 270
click at [540, 172] on div at bounding box center [546, 177] width 122 height 270
click at [514, 152] on div at bounding box center [546, 177] width 122 height 270
click at [539, 174] on div at bounding box center [546, 177] width 122 height 270
click at [545, 207] on div at bounding box center [546, 177] width 122 height 270
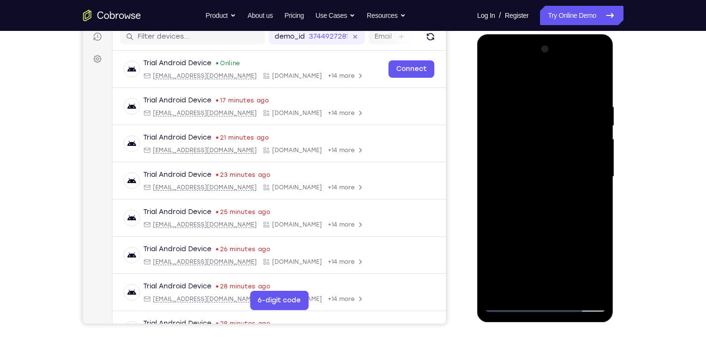
click at [543, 214] on div at bounding box center [546, 177] width 122 height 270
drag, startPoint x: 566, startPoint y: 290, endPoint x: 533, endPoint y: 226, distance: 71.7
click at [533, 226] on div at bounding box center [546, 177] width 122 height 270
click at [546, 226] on div at bounding box center [546, 177] width 122 height 270
click at [499, 83] on div at bounding box center [546, 177] width 122 height 270
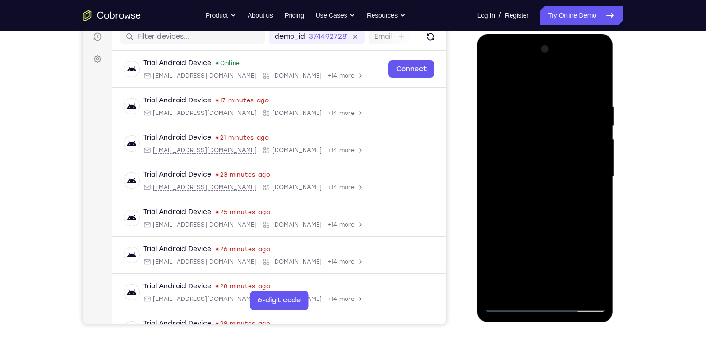
click at [495, 79] on div at bounding box center [546, 177] width 122 height 270
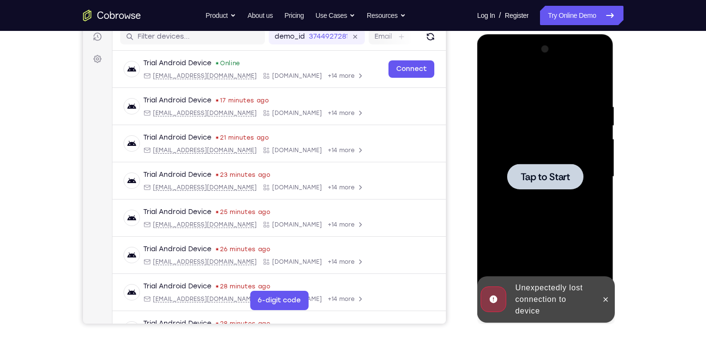
click at [600, 124] on div at bounding box center [546, 177] width 122 height 270
